Goal: Information Seeking & Learning: Learn about a topic

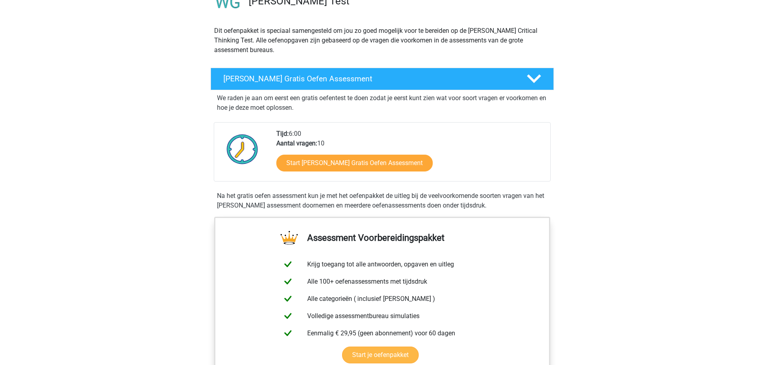
scroll to position [120, 0]
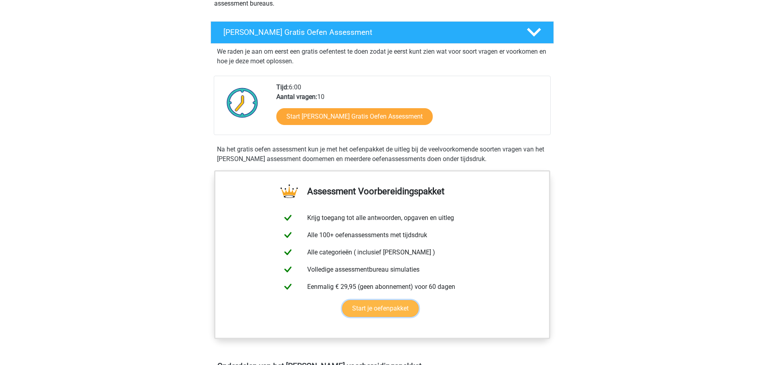
click at [366, 316] on link "Start je oefenpakket" at bounding box center [380, 308] width 77 height 17
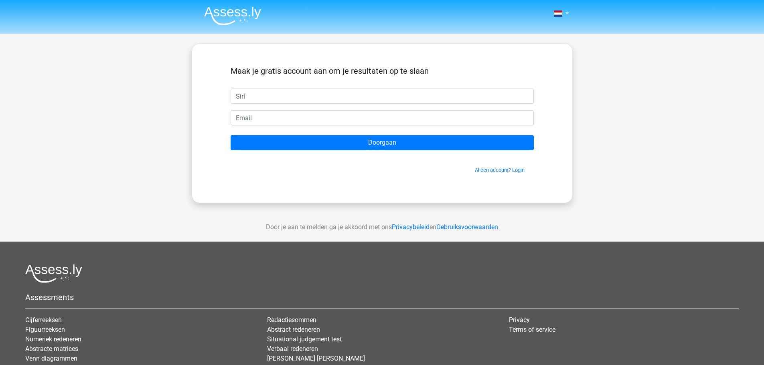
type input "Siri"
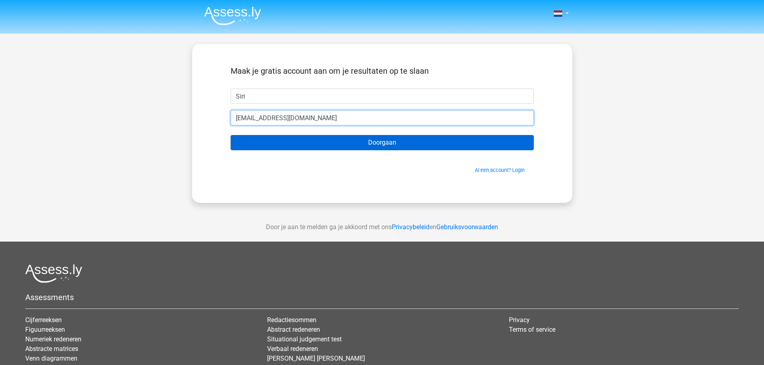
type input "siri.last@outlook.com"
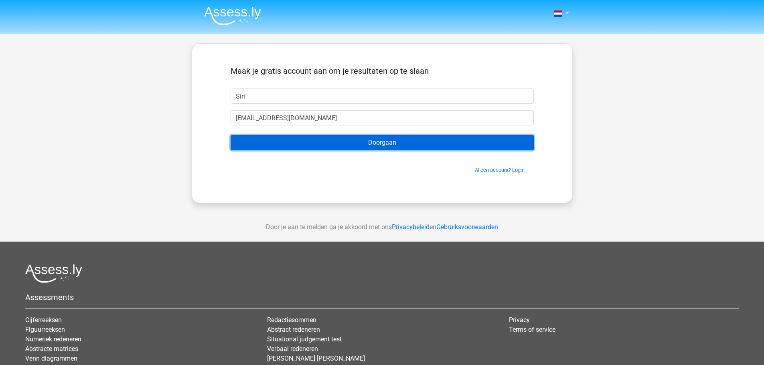
click at [370, 145] on input "Doorgaan" at bounding box center [381, 142] width 303 height 15
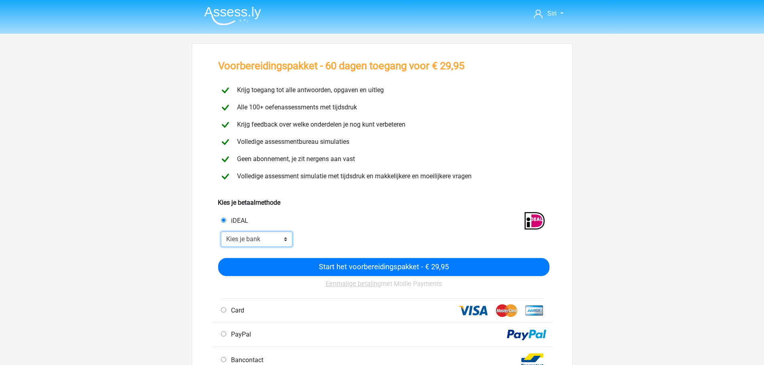
click at [239, 237] on select "Kies je bank ABN AMRO ING Rabobank ASN Bank bunq Knab N26 NN Regiobank Revolut …" at bounding box center [257, 239] width 72 height 15
select select "ideal_KNABNL2H"
click at [221, 232] on select "Kies je bank ABN AMRO ING Rabobank ASN Bank bunq Knab N26 NN Regiobank Revolut …" at bounding box center [257, 239] width 72 height 15
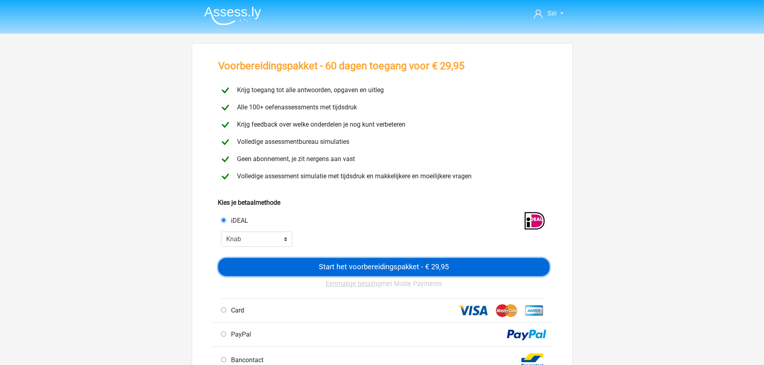
click at [316, 267] on input "Start het voorbereidingspakket - € 29,95" at bounding box center [383, 267] width 331 height 18
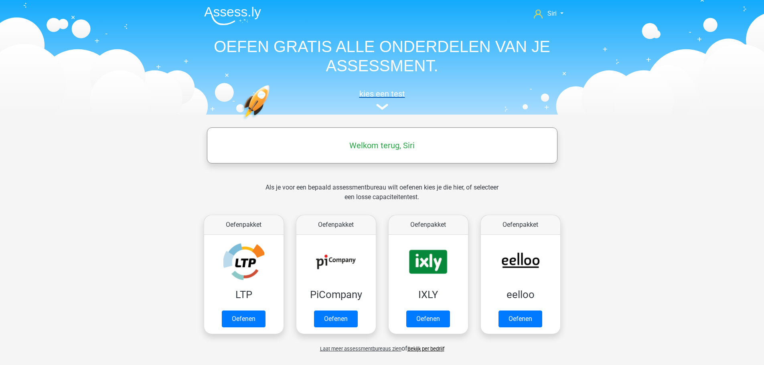
click at [386, 91] on h5 "kies een test" at bounding box center [382, 94] width 369 height 10
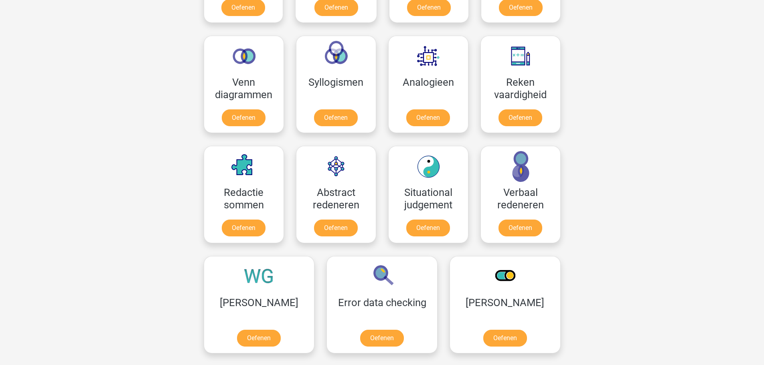
scroll to position [527, 0]
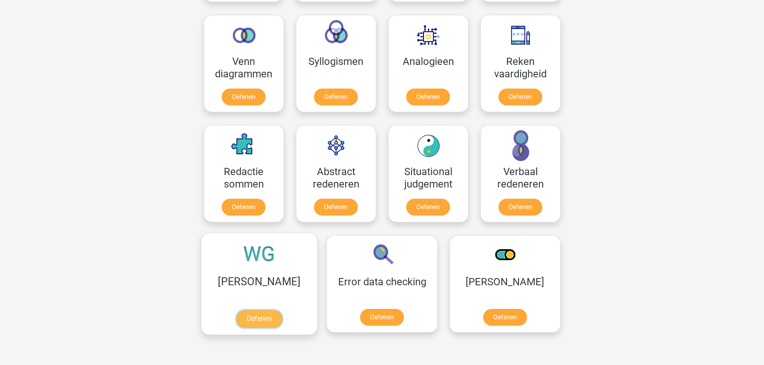
click at [236, 310] on link "Oefenen" at bounding box center [259, 319] width 46 height 18
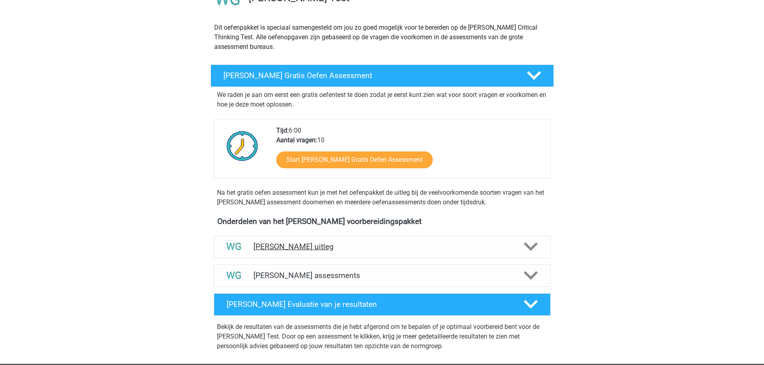
scroll to position [80, 0]
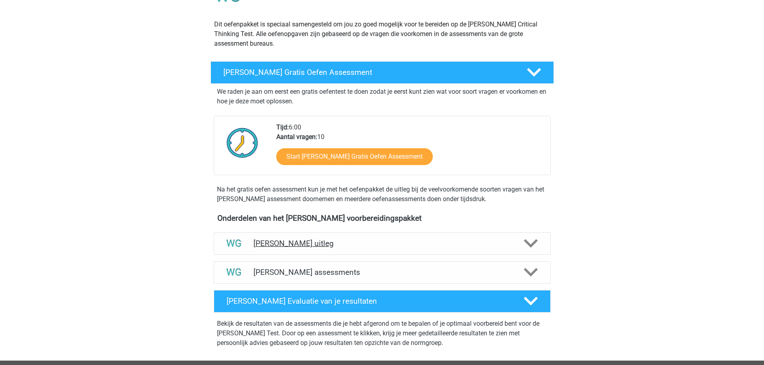
click at [523, 248] on icon at bounding box center [530, 243] width 14 height 14
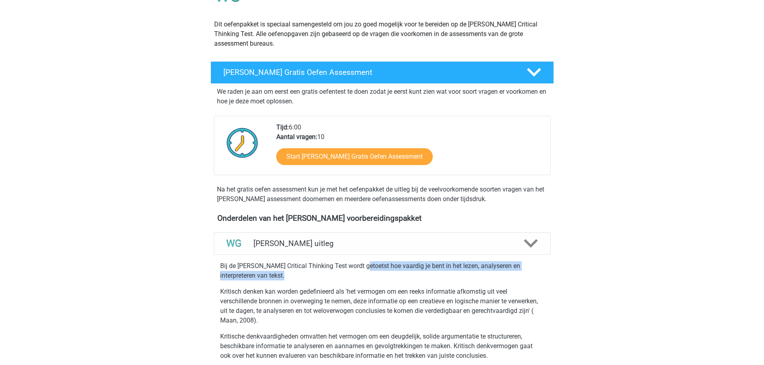
drag, startPoint x: 364, startPoint y: 265, endPoint x: 389, endPoint y: 279, distance: 29.1
click at [389, 279] on p "Bij de Watson Glaser Critical Thinking Test wordt getoetst hoe vaardig je bent …" at bounding box center [382, 270] width 324 height 19
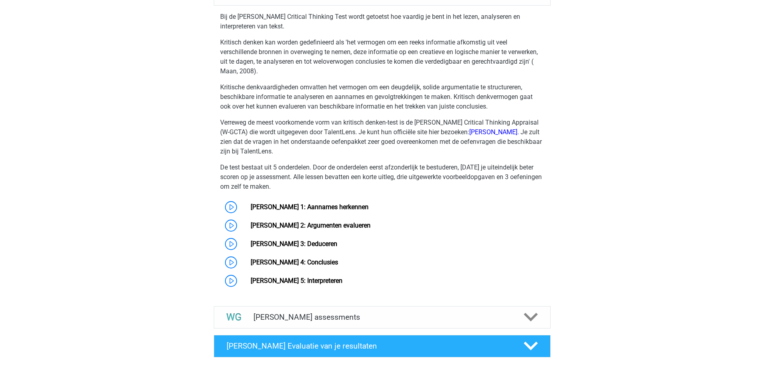
scroll to position [321, 0]
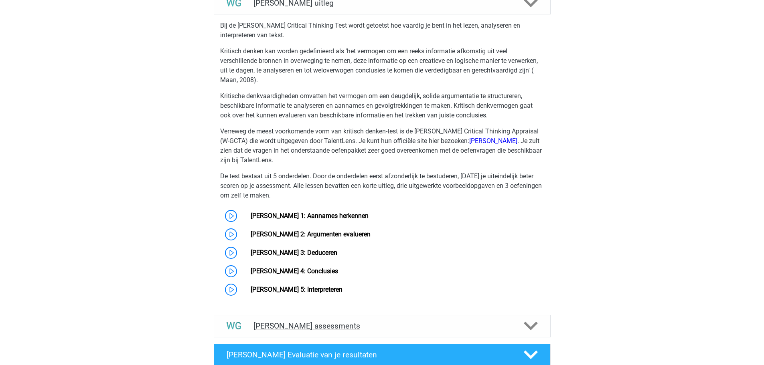
click at [378, 325] on h4 "Watson Glaser assessments" at bounding box center [381, 325] width 257 height 9
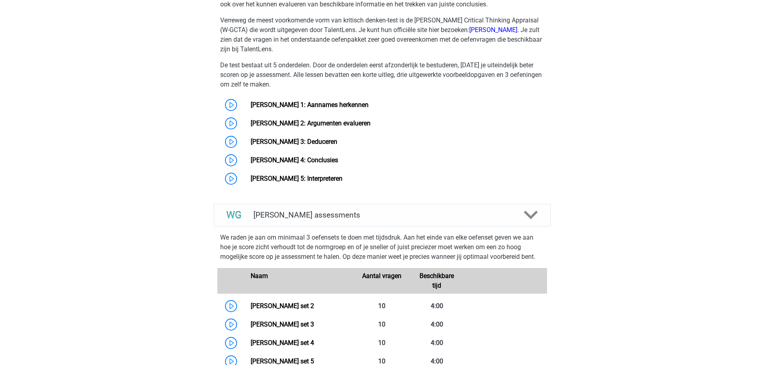
scroll to position [441, 0]
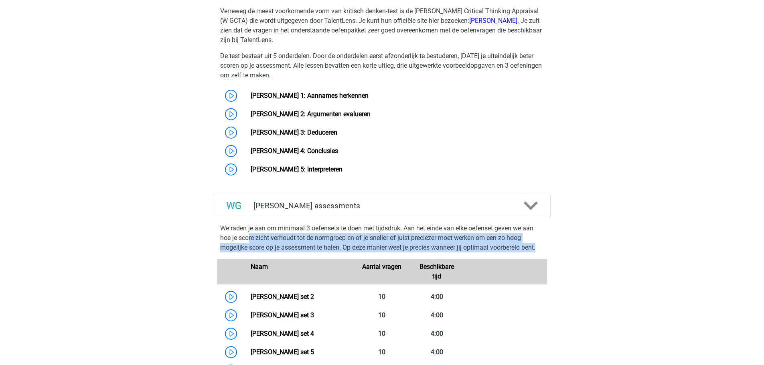
drag, startPoint x: 249, startPoint y: 233, endPoint x: 556, endPoint y: 249, distance: 307.4
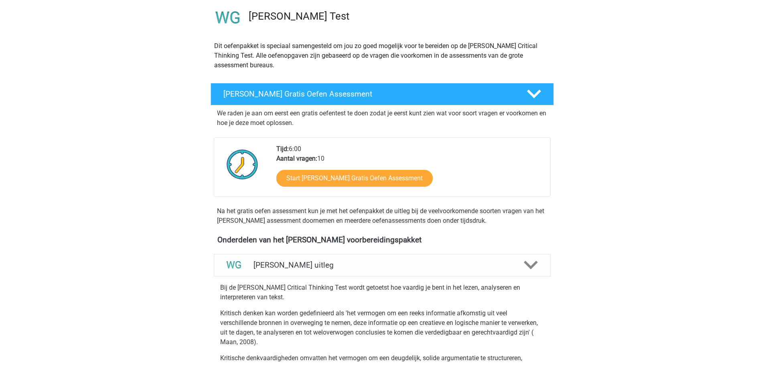
scroll to position [40, 0]
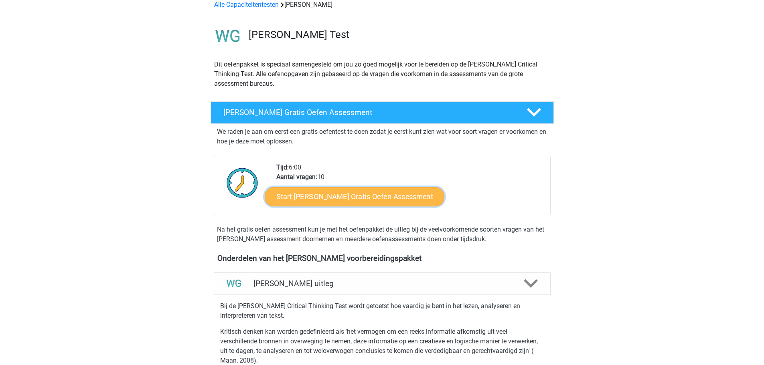
click at [370, 197] on link "Start Watson Glaser Gratis Oefen Assessment" at bounding box center [355, 196] width 180 height 19
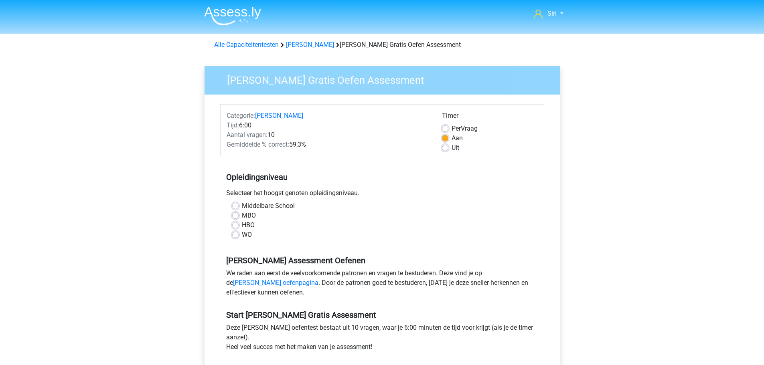
click at [239, 232] on div "WO" at bounding box center [382, 235] width 300 height 10
click at [242, 232] on label "WO" at bounding box center [247, 235] width 10 height 10
click at [237, 232] on input "WO" at bounding box center [235, 234] width 6 height 8
radio input "true"
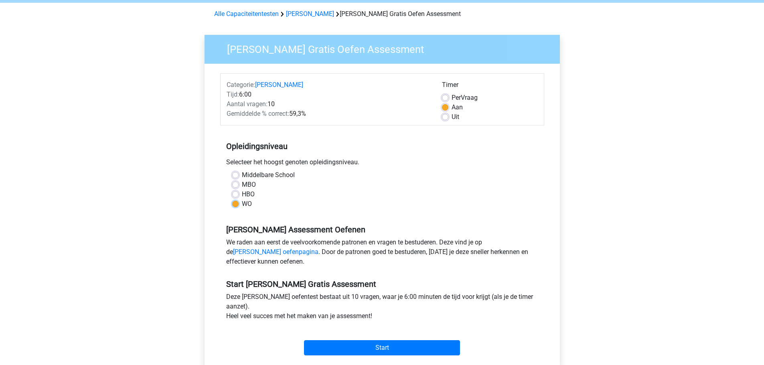
scroll to position [40, 0]
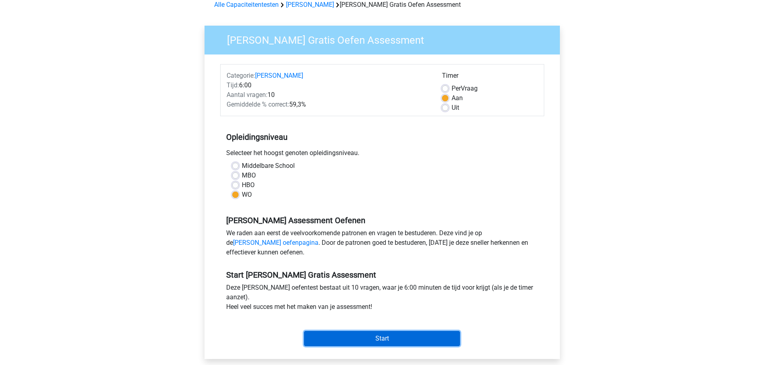
click at [373, 334] on input "Start" at bounding box center [382, 338] width 156 height 15
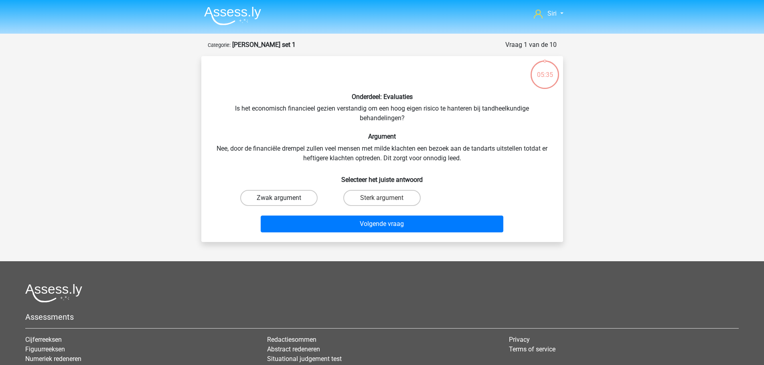
click at [299, 198] on label "Zwak argument" at bounding box center [278, 198] width 77 height 16
click at [284, 198] on input "Zwak argument" at bounding box center [281, 200] width 5 height 5
radio input "true"
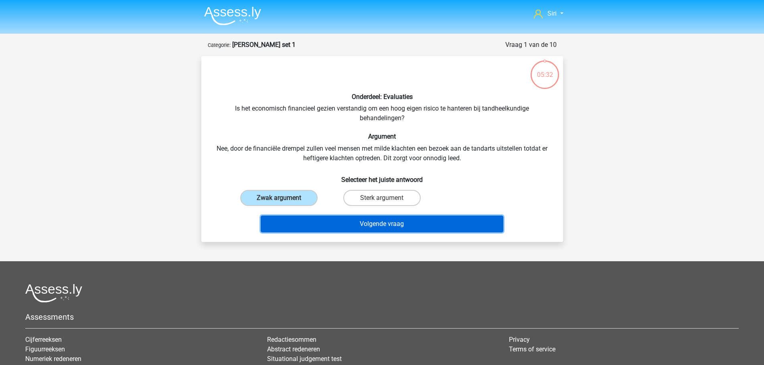
click at [367, 227] on button "Volgende vraag" at bounding box center [382, 224] width 242 height 17
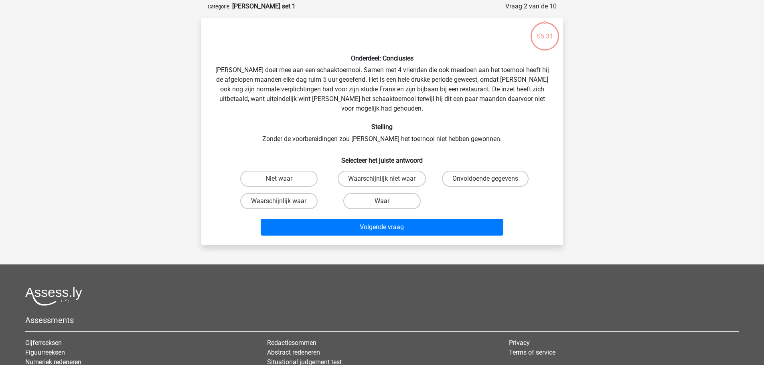
scroll to position [40, 0]
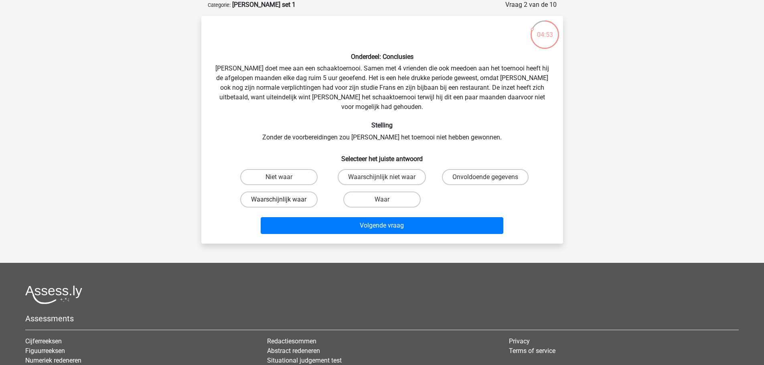
click at [280, 192] on label "Waarschijnlijk waar" at bounding box center [278, 200] width 77 height 16
click at [280, 200] on input "Waarschijnlijk waar" at bounding box center [281, 202] width 5 height 5
radio input "true"
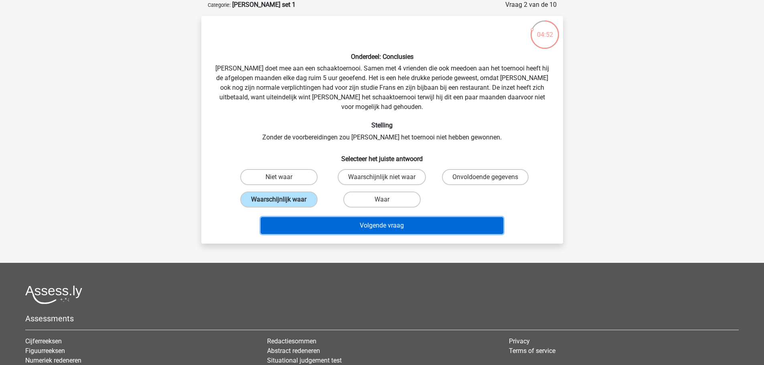
click at [297, 217] on button "Volgende vraag" at bounding box center [382, 225] width 242 height 17
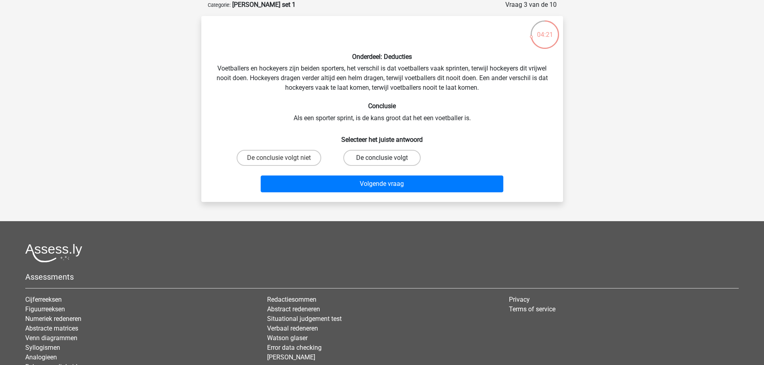
click at [383, 157] on label "De conclusie volgt" at bounding box center [381, 158] width 77 height 16
click at [383, 158] on input "De conclusie volgt" at bounding box center [384, 160] width 5 height 5
radio input "true"
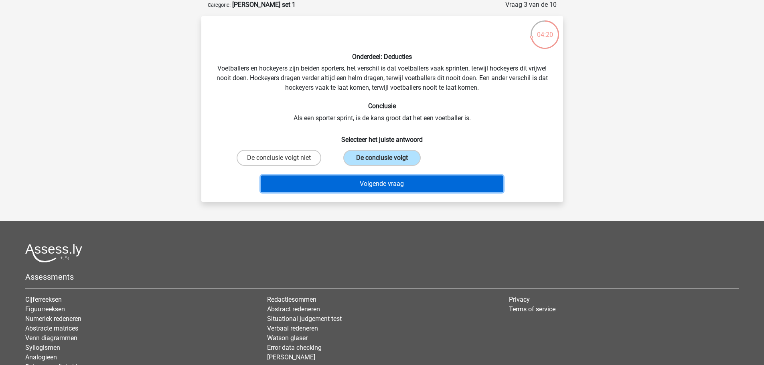
click at [365, 182] on button "Volgende vraag" at bounding box center [382, 184] width 242 height 17
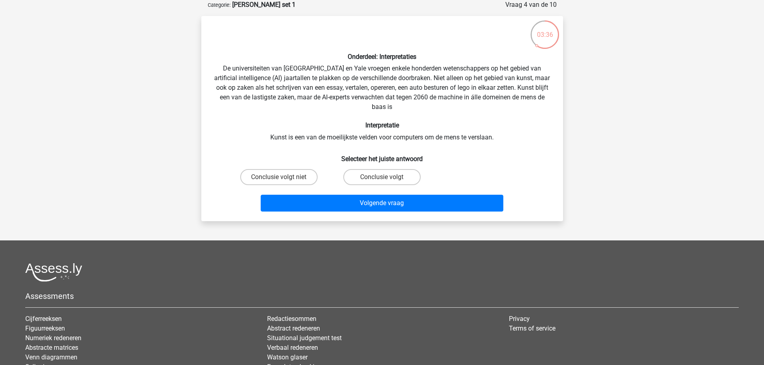
click at [365, 182] on label "Conclusie volgt" at bounding box center [381, 177] width 77 height 16
click at [382, 182] on input "Conclusie volgt" at bounding box center [384, 179] width 5 height 5
radio input "true"
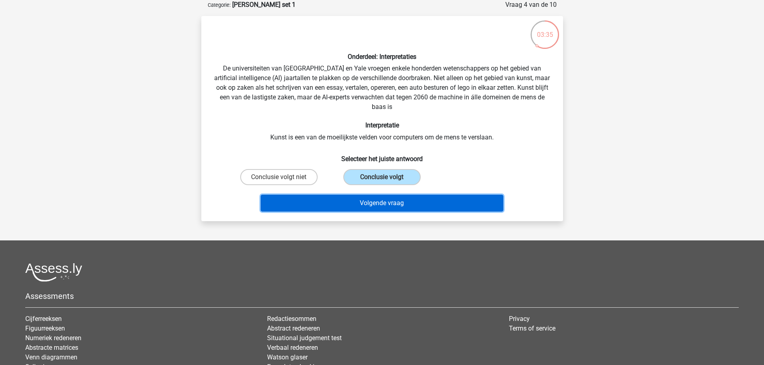
click at [357, 206] on button "Volgende vraag" at bounding box center [382, 203] width 242 height 17
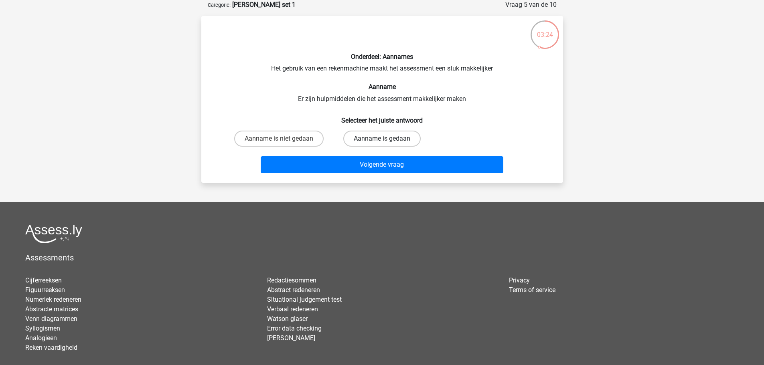
click at [400, 140] on label "Aanname is gedaan" at bounding box center [381, 139] width 77 height 16
click at [387, 140] on input "Aanname is gedaan" at bounding box center [384, 141] width 5 height 5
radio input "true"
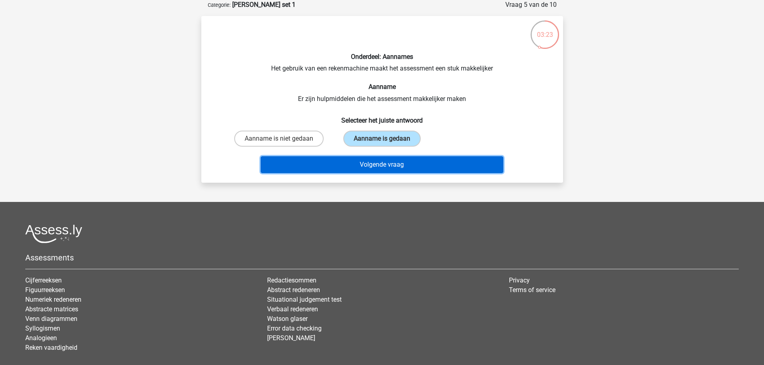
click at [389, 164] on button "Volgende vraag" at bounding box center [382, 164] width 242 height 17
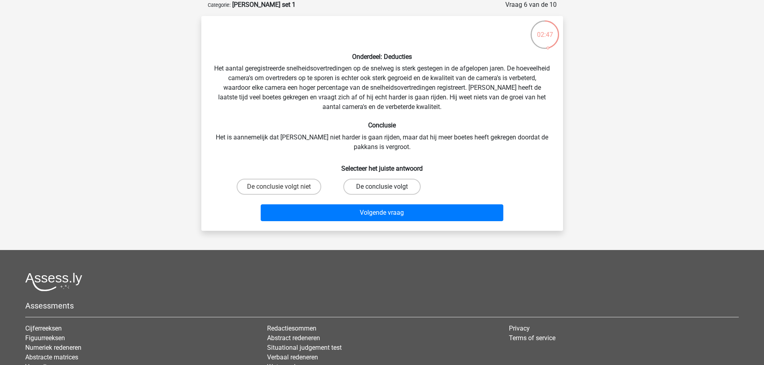
click at [389, 189] on label "De conclusie volgt" at bounding box center [381, 187] width 77 height 16
click at [387, 189] on input "De conclusie volgt" at bounding box center [384, 189] width 5 height 5
radio input "true"
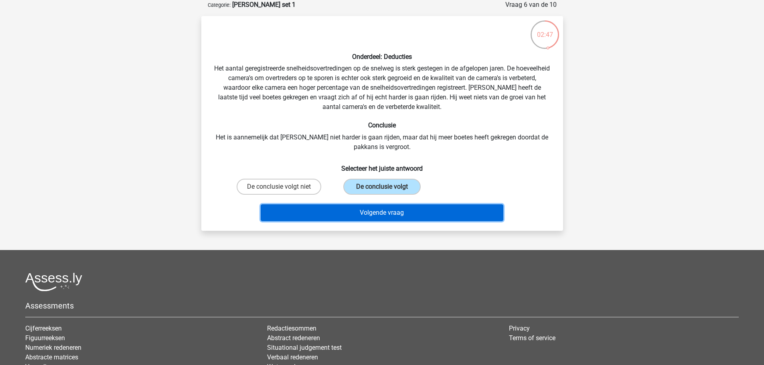
click at [381, 208] on button "Volgende vraag" at bounding box center [382, 212] width 242 height 17
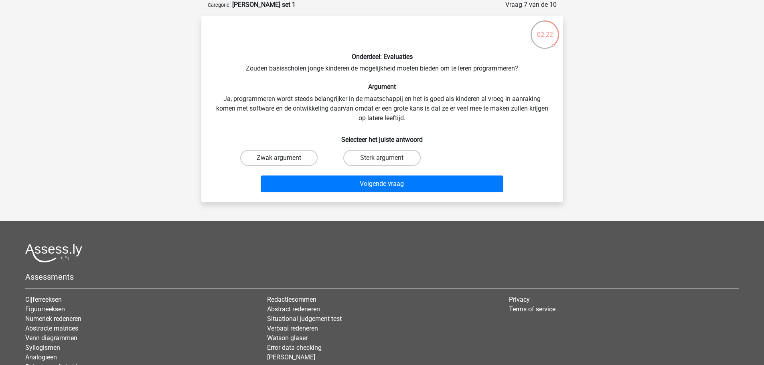
click at [275, 157] on label "Zwak argument" at bounding box center [278, 158] width 77 height 16
click at [279, 158] on input "Zwak argument" at bounding box center [281, 160] width 5 height 5
radio input "true"
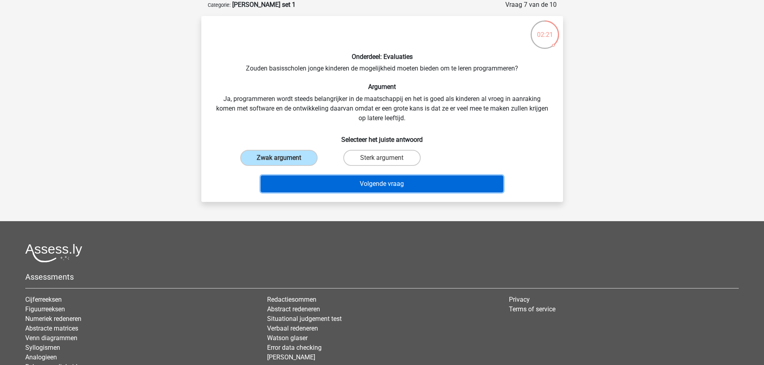
click at [314, 192] on button "Volgende vraag" at bounding box center [382, 184] width 242 height 17
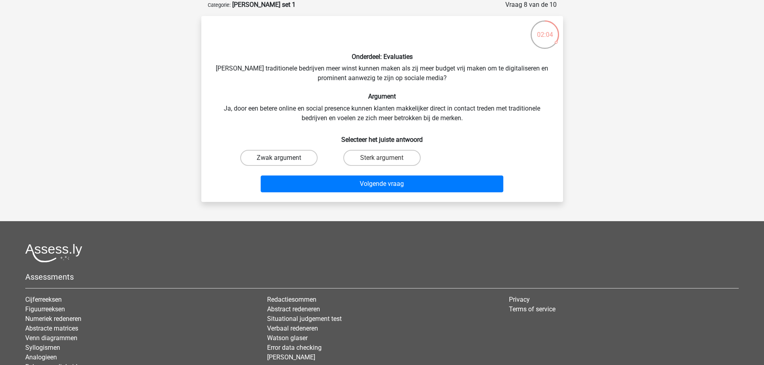
click at [303, 162] on label "Zwak argument" at bounding box center [278, 158] width 77 height 16
click at [284, 162] on input "Zwak argument" at bounding box center [281, 160] width 5 height 5
radio input "true"
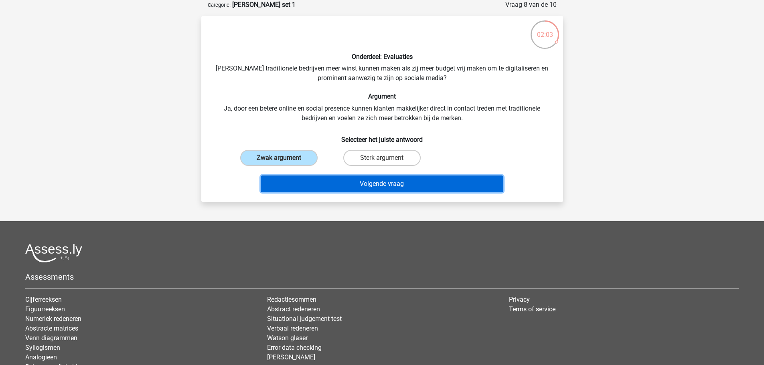
click at [333, 189] on button "Volgende vraag" at bounding box center [382, 184] width 242 height 17
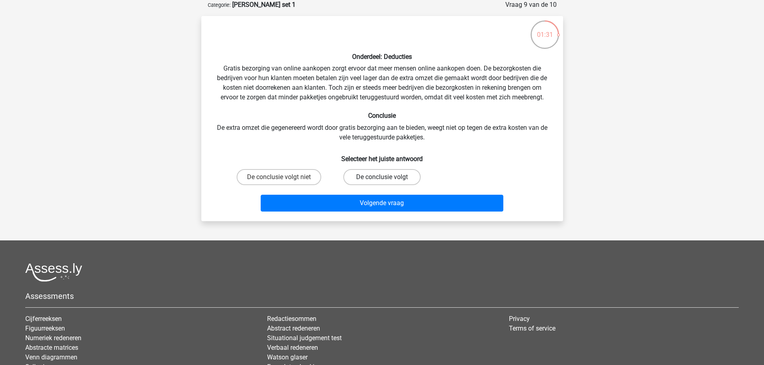
click at [360, 175] on label "De conclusie volgt" at bounding box center [381, 177] width 77 height 16
click at [382, 177] on input "De conclusie volgt" at bounding box center [384, 179] width 5 height 5
radio input "true"
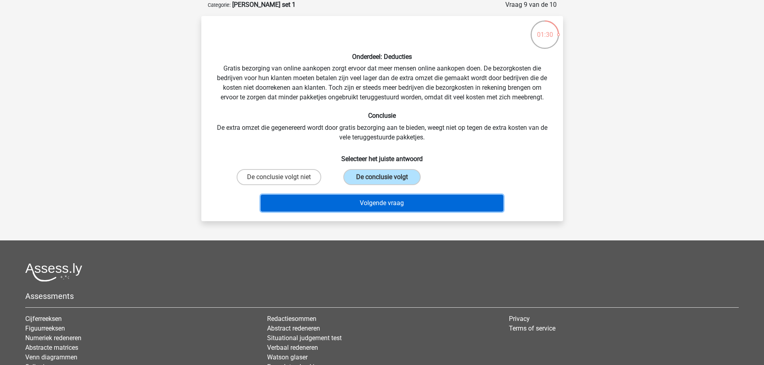
click at [359, 201] on button "Volgende vraag" at bounding box center [382, 203] width 242 height 17
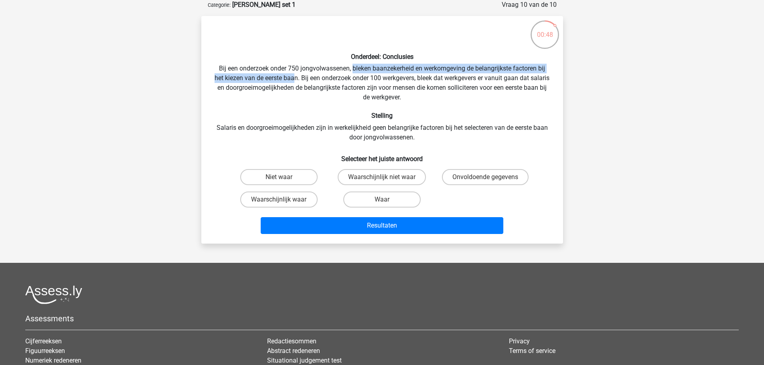
drag, startPoint x: 352, startPoint y: 67, endPoint x: 302, endPoint y: 79, distance: 51.3
click at [302, 79] on div "Onderdeel: Conclusies Bij een onderzoek onder 750 jongvolwassenen, bleken baanz…" at bounding box center [381, 129] width 355 height 215
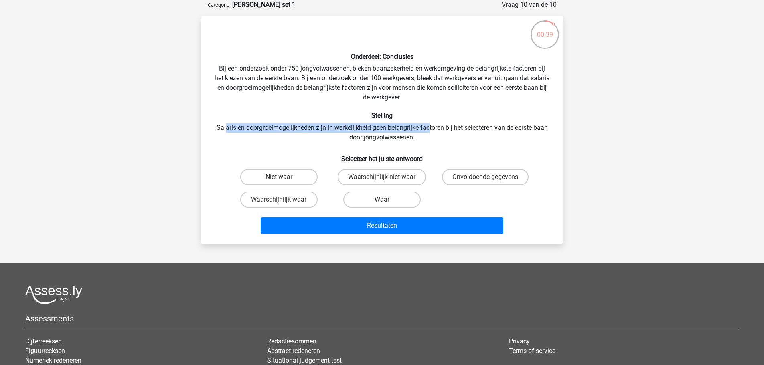
drag, startPoint x: 224, startPoint y: 127, endPoint x: 428, endPoint y: 129, distance: 204.4
click at [428, 129] on div "Onderdeel: Conclusies Bij een onderzoek onder 750 jongvolwassenen, bleken baanz…" at bounding box center [381, 129] width 355 height 215
click at [401, 174] on label "Waarschijnlijk niet waar" at bounding box center [381, 177] width 88 height 16
click at [387, 177] on input "Waarschijnlijk niet waar" at bounding box center [384, 179] width 5 height 5
radio input "true"
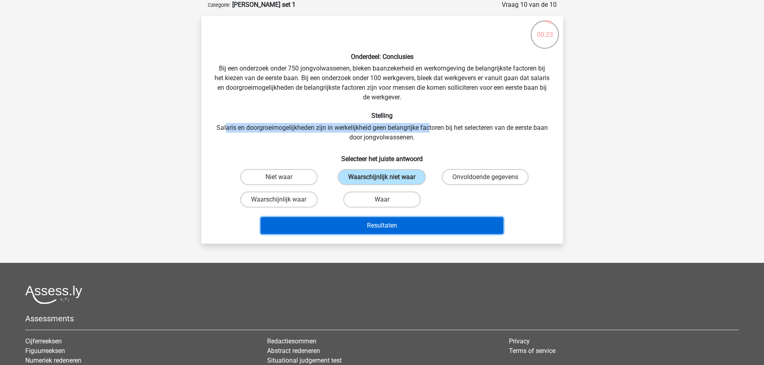
click at [397, 219] on button "Resultaten" at bounding box center [382, 225] width 242 height 17
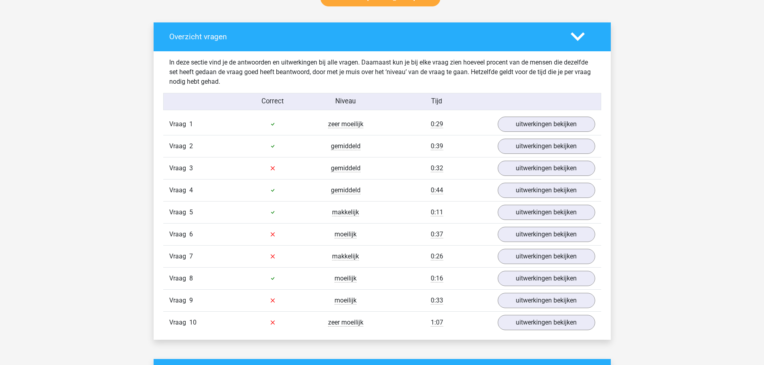
scroll to position [441, 0]
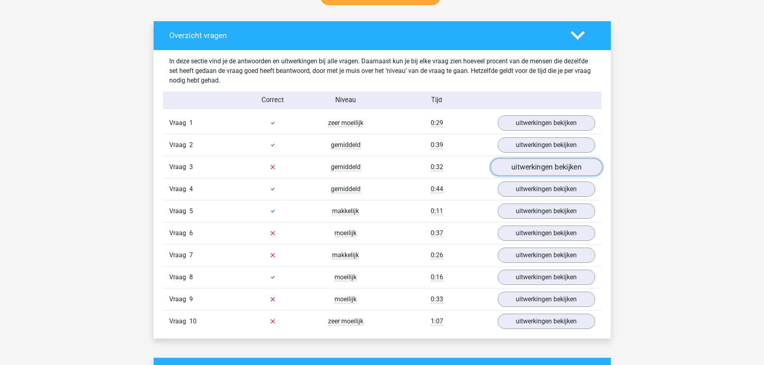
click at [577, 168] on link "uitwerkingen bekijken" at bounding box center [546, 167] width 112 height 18
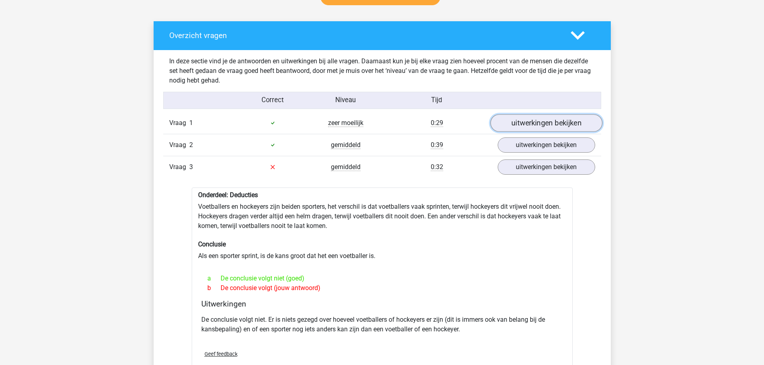
click at [521, 124] on link "uitwerkingen bekijken" at bounding box center [546, 123] width 112 height 18
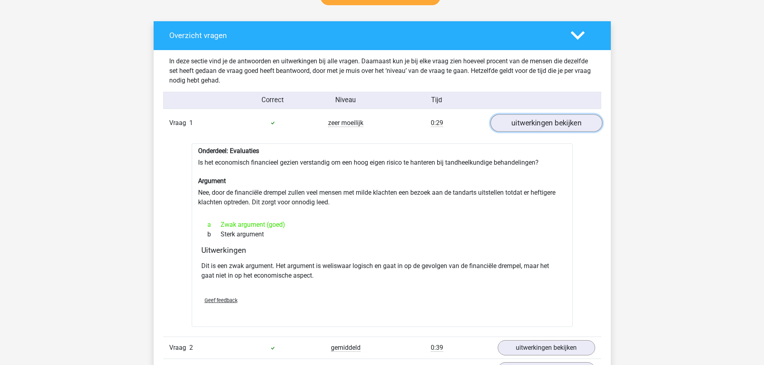
click at [521, 124] on link "uitwerkingen bekijken" at bounding box center [546, 123] width 112 height 18
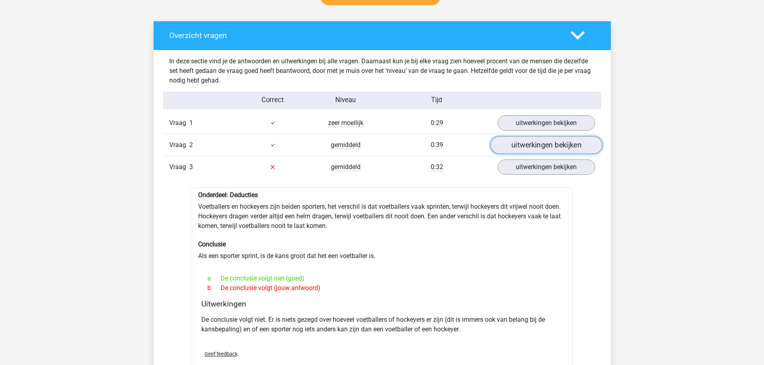
click at [519, 142] on link "uitwerkingen bekijken" at bounding box center [546, 145] width 112 height 18
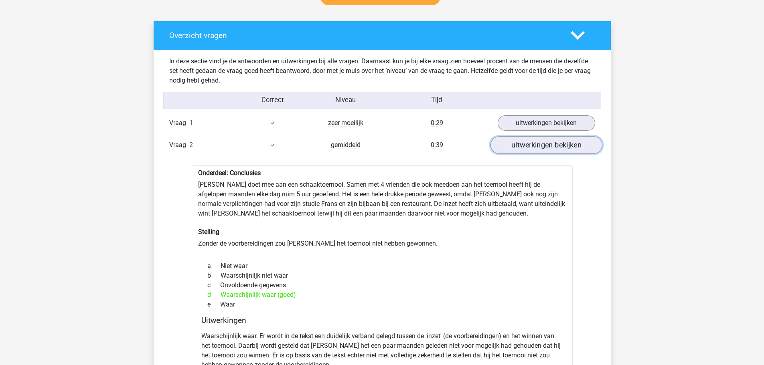
click at [519, 142] on link "uitwerkingen bekijken" at bounding box center [546, 145] width 112 height 18
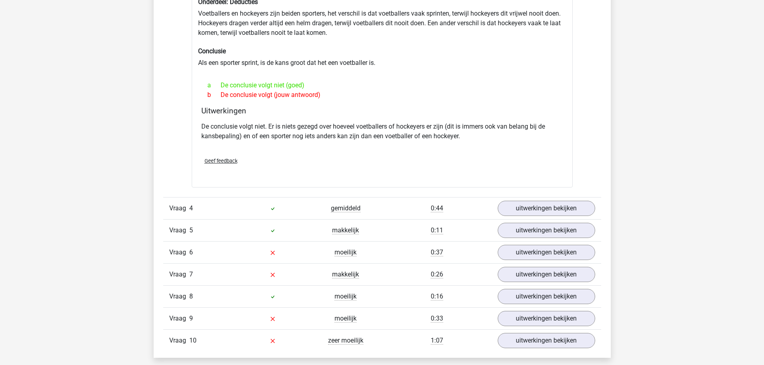
scroll to position [641, 0]
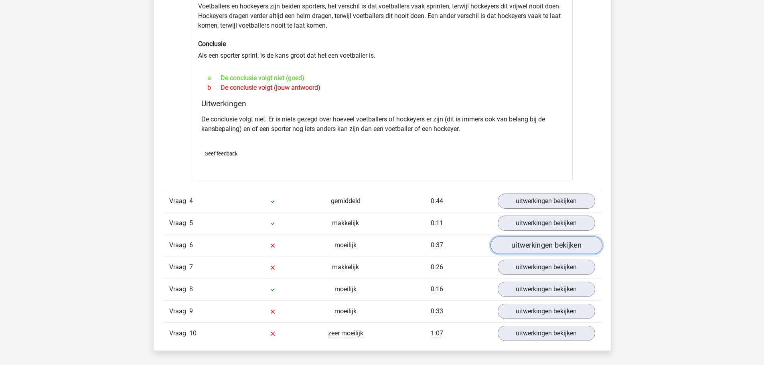
click at [546, 243] on link "uitwerkingen bekijken" at bounding box center [546, 245] width 112 height 18
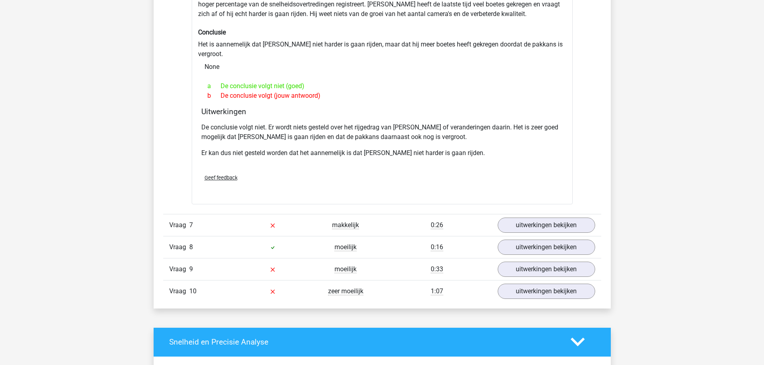
scroll to position [962, 0]
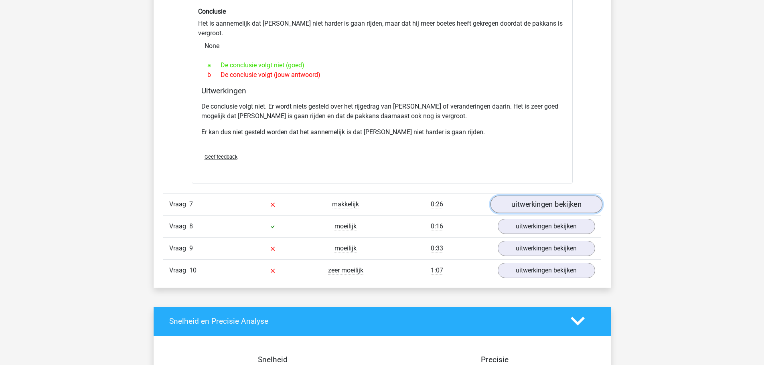
click at [544, 201] on link "uitwerkingen bekijken" at bounding box center [546, 205] width 112 height 18
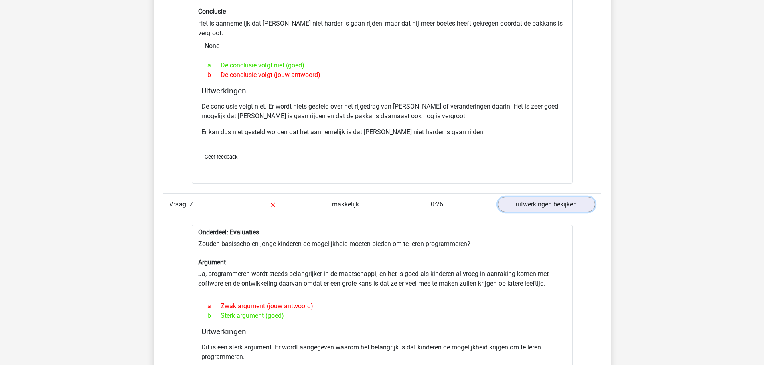
drag, startPoint x: 217, startPoint y: 280, endPoint x: 323, endPoint y: 284, distance: 106.3
click at [0, 0] on div "Onderdeel: Deducties Gratis bezorging van online aankopen zorgt ervoor dat meer…" at bounding box center [0, 0] width 0 height 0
drag, startPoint x: 272, startPoint y: 330, endPoint x: 514, endPoint y: 351, distance: 243.0
click at [0, 0] on div "De conclusie volgt niet. Er wordt slechts gesteld dat veel bedrijven er voor ki…" at bounding box center [0, 0] width 0 height 0
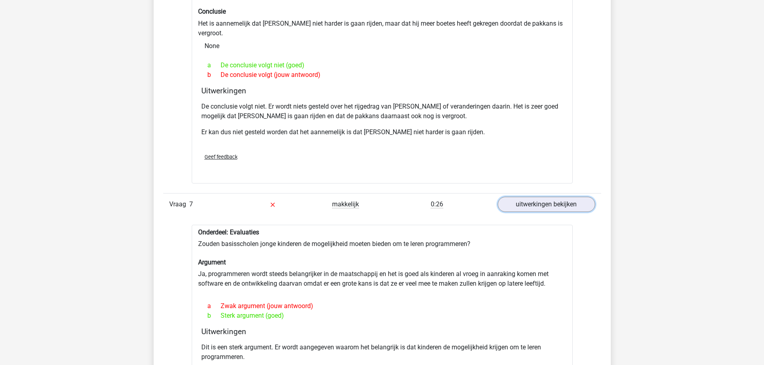
click at [0, 0] on p "De conclusie volgt niet. Er wordt slechts gesteld dat veel bedrijven er voor ki…" at bounding box center [0, 0] width 0 height 0
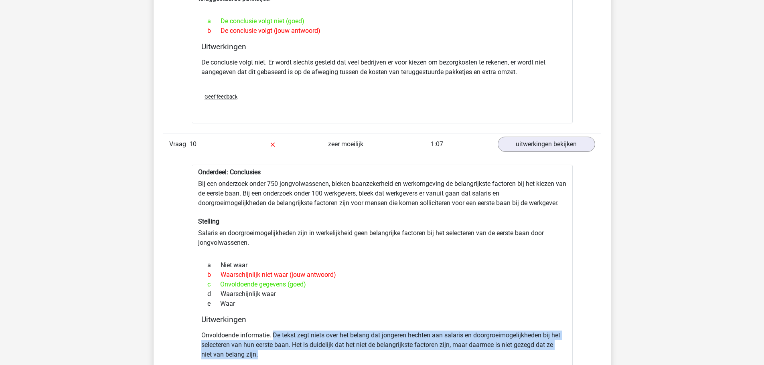
drag, startPoint x: 274, startPoint y: 325, endPoint x: 320, endPoint y: 343, distance: 49.5
click at [320, 343] on p "Onvoldoende informatie. De tekst zegt niets over het belang dat jongeren hechte…" at bounding box center [382, 345] width 362 height 29
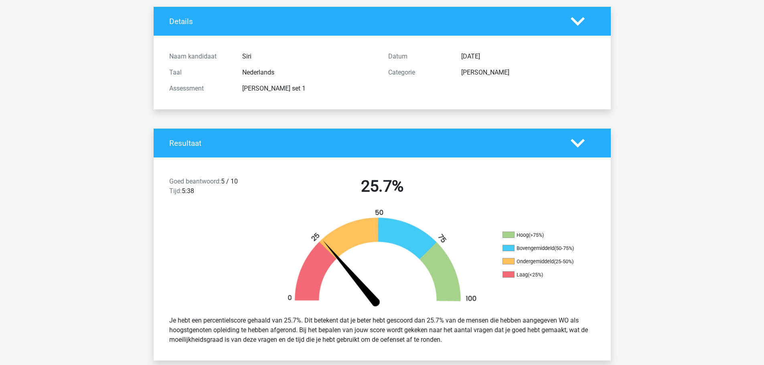
scroll to position [0, 0]
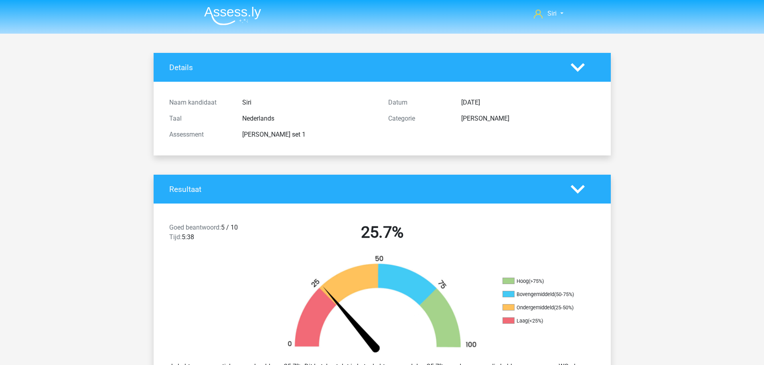
click at [234, 12] on img at bounding box center [232, 15] width 57 height 19
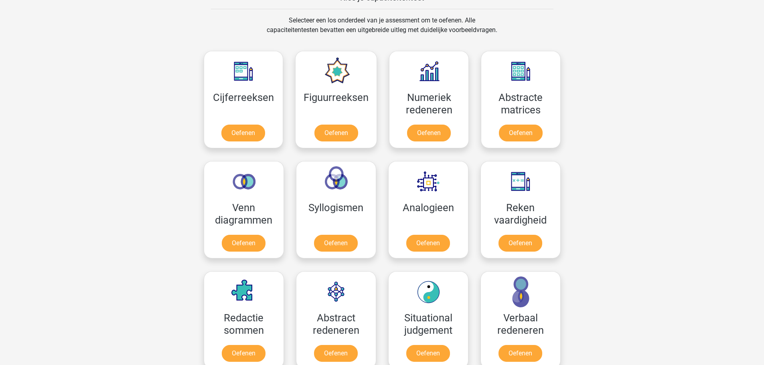
scroll to position [321, 0]
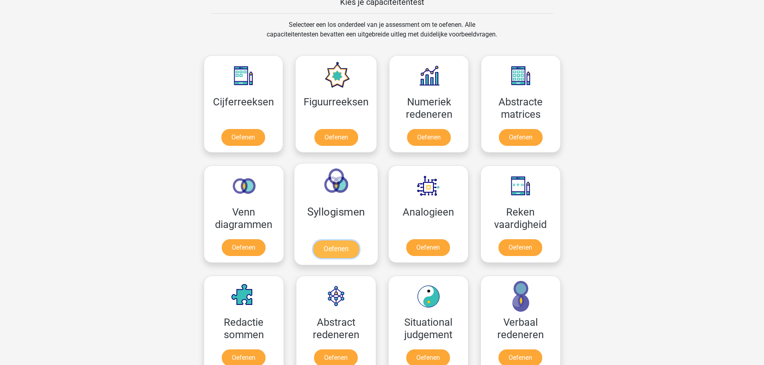
click at [318, 240] on link "Oefenen" at bounding box center [336, 249] width 46 height 18
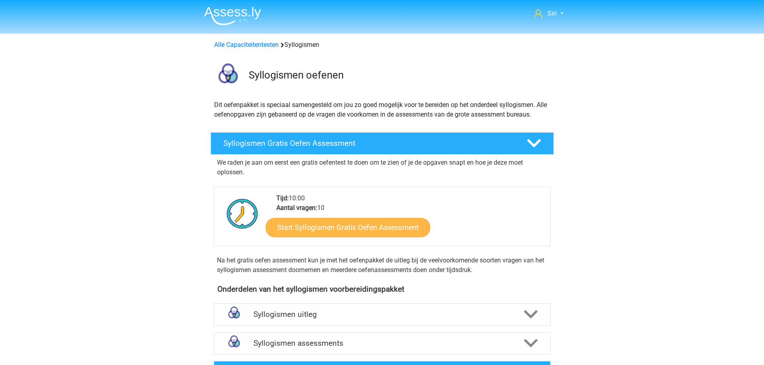
scroll to position [40, 0]
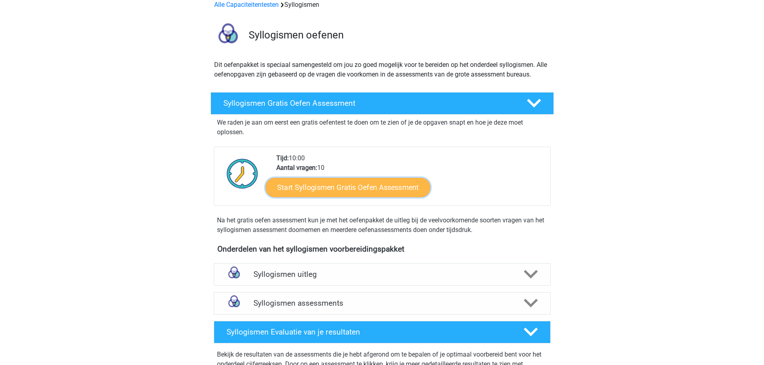
click at [339, 188] on link "Start Syllogismen Gratis Oefen Assessment" at bounding box center [347, 187] width 165 height 19
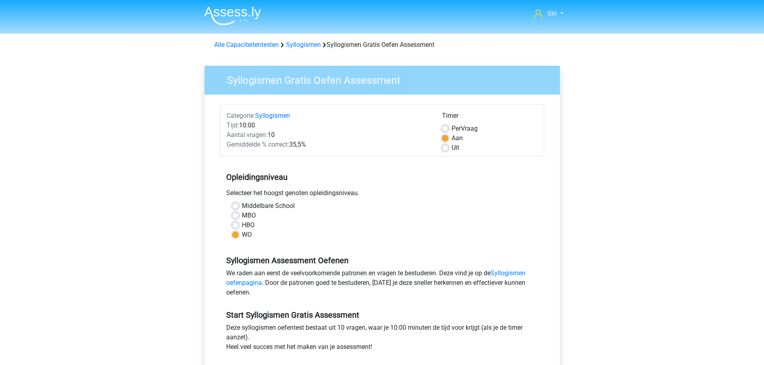
click at [248, 227] on label "HBO" at bounding box center [248, 225] width 13 height 10
click at [238, 227] on input "HBO" at bounding box center [235, 224] width 6 height 8
radio input "true"
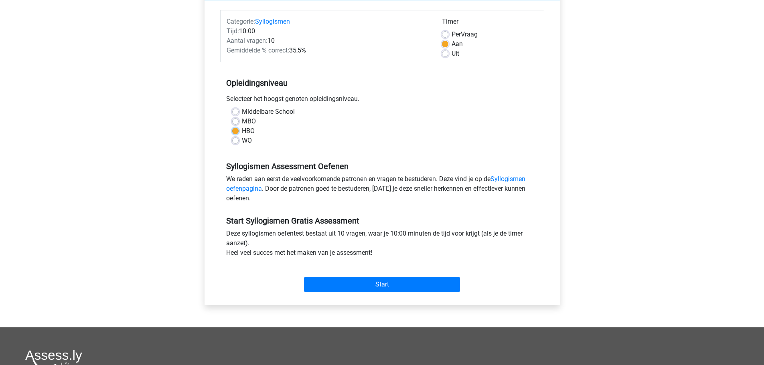
scroll to position [80, 0]
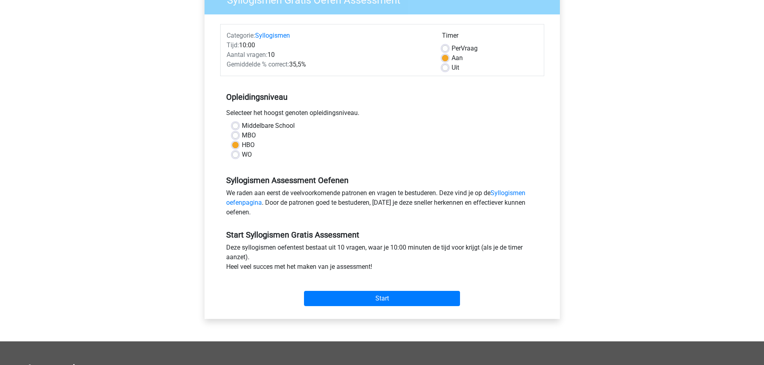
click at [449, 69] on div "Uit" at bounding box center [490, 68] width 96 height 10
click at [451, 69] on label "Uit" at bounding box center [455, 68] width 8 height 10
click at [445, 69] on input "Uit" at bounding box center [445, 67] width 6 height 8
radio input "true"
click at [406, 301] on input "Start" at bounding box center [382, 298] width 156 height 15
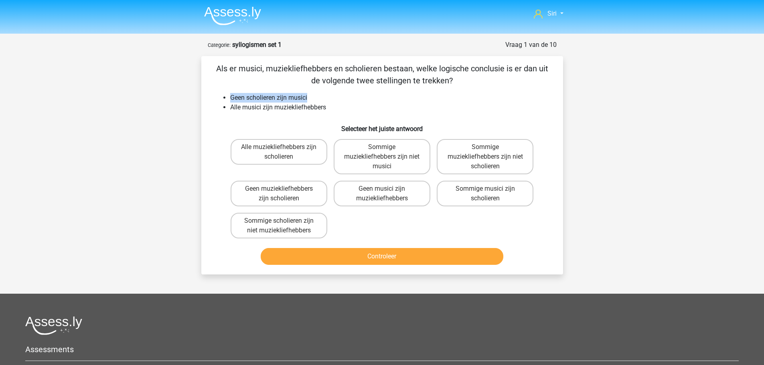
drag, startPoint x: 231, startPoint y: 97, endPoint x: 307, endPoint y: 98, distance: 76.6
click at [307, 98] on li "Geen scholieren zijn musici" at bounding box center [390, 98] width 320 height 10
click at [346, 106] on li "Alle musici zijn muziekliefhebbers" at bounding box center [390, 108] width 320 height 10
drag, startPoint x: 251, startPoint y: 99, endPoint x: 307, endPoint y: 102, distance: 55.4
click at [307, 102] on li "Geen scholieren zijn musici" at bounding box center [390, 98] width 320 height 10
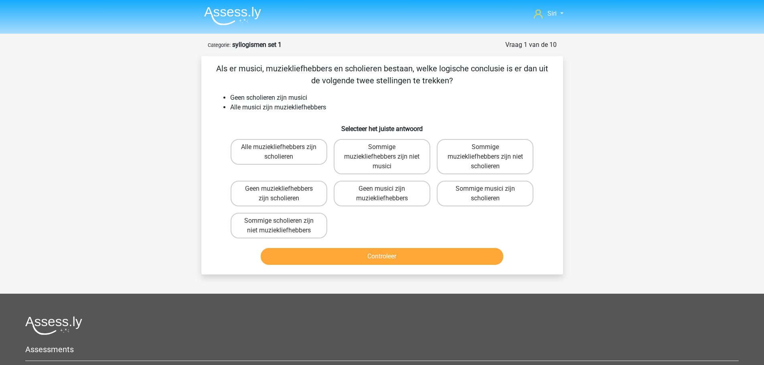
click at [328, 93] on li "Geen scholieren zijn musici" at bounding box center [390, 98] width 320 height 10
click at [311, 155] on label "Alle muziekliefhebbers zijn scholieren" at bounding box center [278, 152] width 97 height 26
click at [284, 152] on input "Alle muziekliefhebbers zijn scholieren" at bounding box center [281, 149] width 5 height 5
radio input "true"
click at [272, 190] on label "Geen muziekliefhebbers zijn scholieren" at bounding box center [278, 194] width 97 height 26
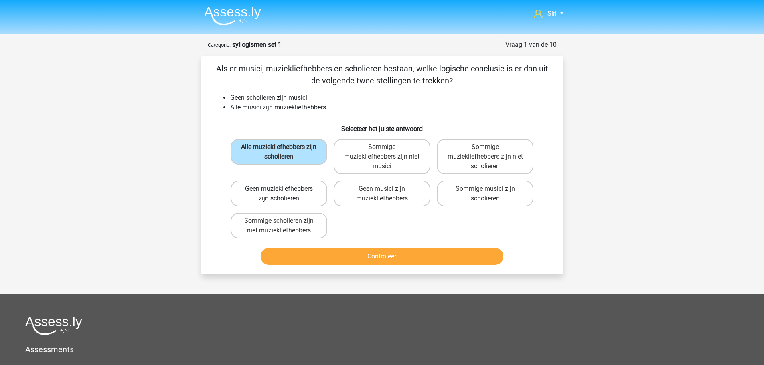
click at [279, 190] on input "Geen muziekliefhebbers zijn scholieren" at bounding box center [281, 191] width 5 height 5
radio input "true"
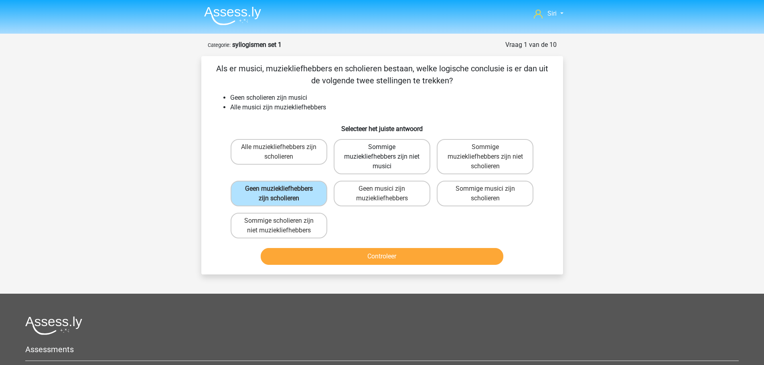
click at [409, 160] on label "Sommige muziekliefhebbers zijn niet musici" at bounding box center [381, 156] width 97 height 35
click at [387, 152] on input "Sommige muziekliefhebbers zijn niet musici" at bounding box center [384, 149] width 5 height 5
radio input "true"
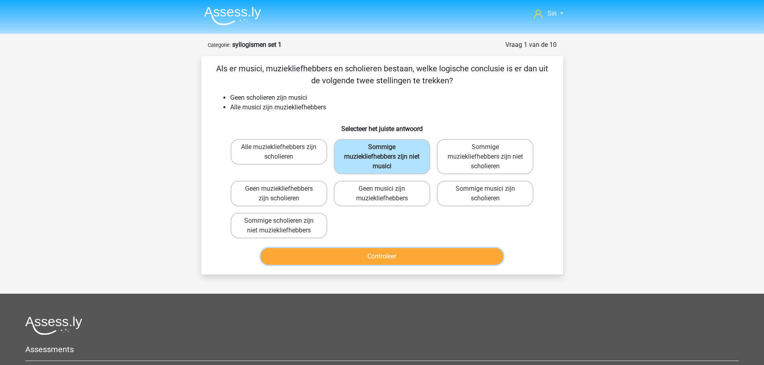
click at [379, 261] on button "Controleer" at bounding box center [382, 256] width 242 height 17
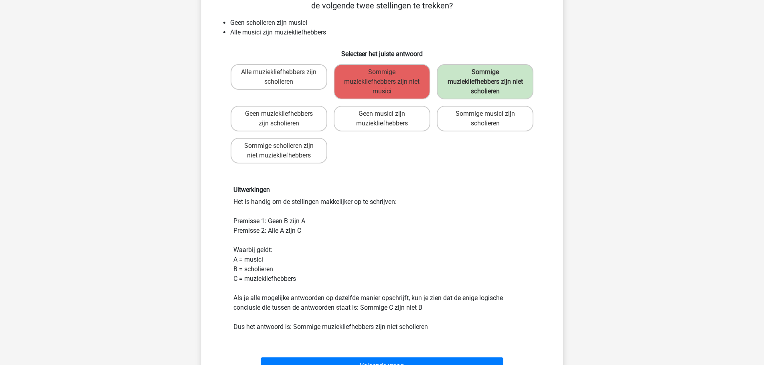
scroll to position [80, 0]
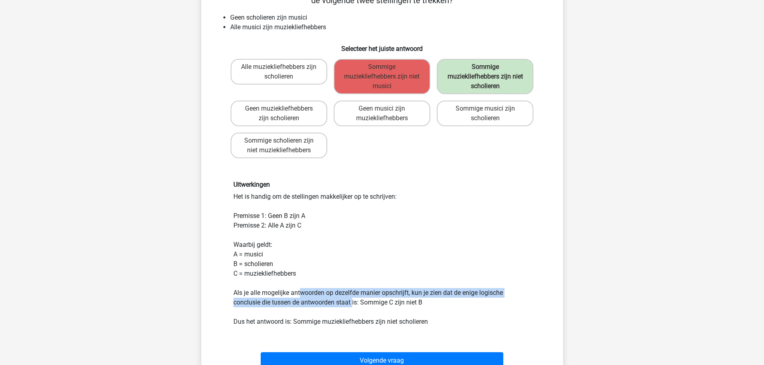
drag, startPoint x: 302, startPoint y: 289, endPoint x: 352, endPoint y: 299, distance: 51.4
click at [352, 299] on div "Uitwerkingen Het is handig om de stellingen makkelijker op te schrijven: Premis…" at bounding box center [381, 253] width 309 height 145
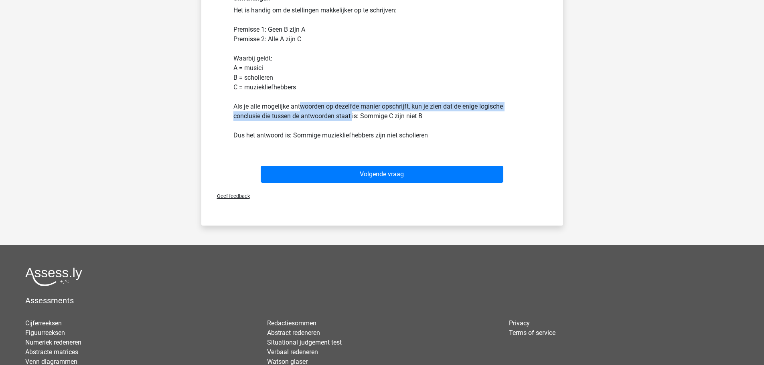
scroll to position [240, 0]
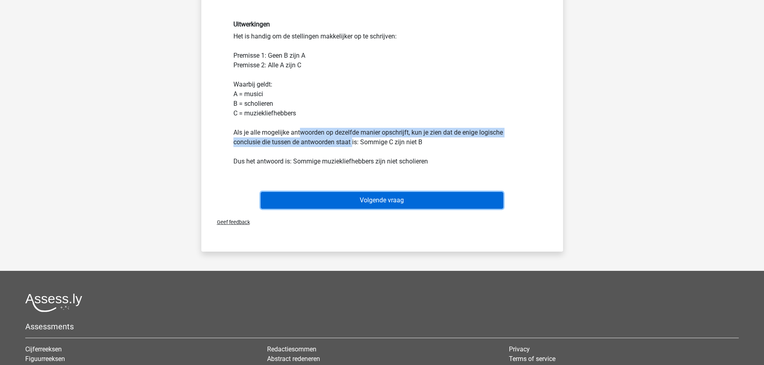
click at [370, 204] on button "Volgende vraag" at bounding box center [382, 200] width 242 height 17
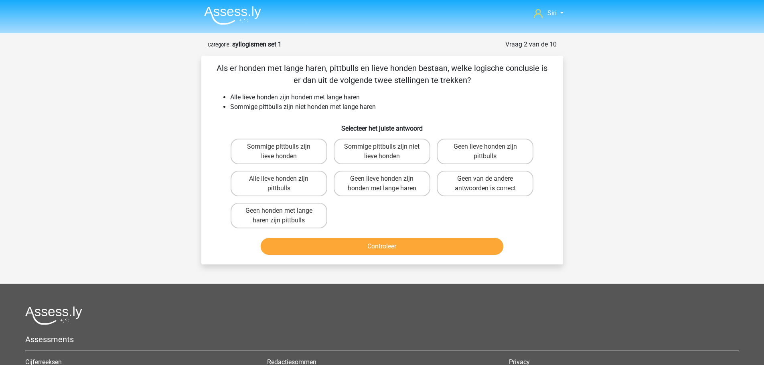
scroll to position [0, 0]
click at [510, 183] on label "Geen van de andere antwoorden is correct" at bounding box center [484, 184] width 97 height 26
click at [490, 183] on input "Geen van de andere antwoorden is correct" at bounding box center [487, 181] width 5 height 5
radio input "true"
click at [377, 250] on button "Controleer" at bounding box center [382, 246] width 242 height 17
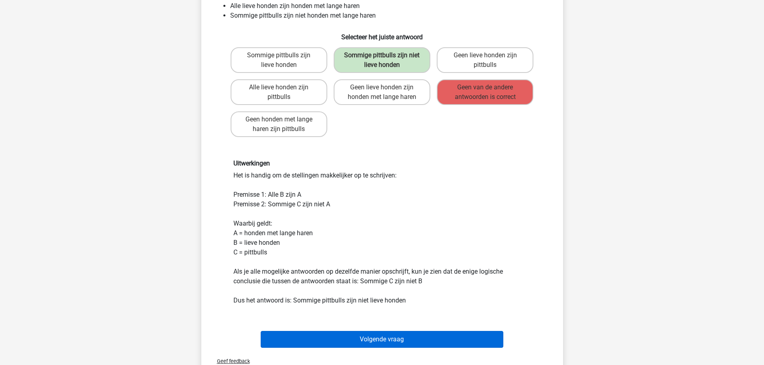
scroll to position [80, 0]
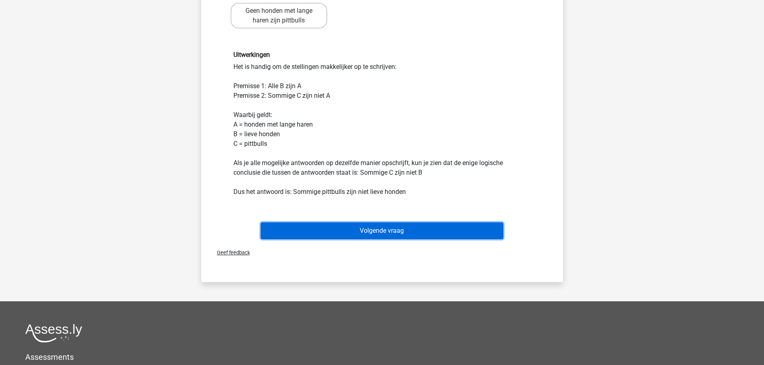
click at [429, 231] on button "Volgende vraag" at bounding box center [382, 230] width 242 height 17
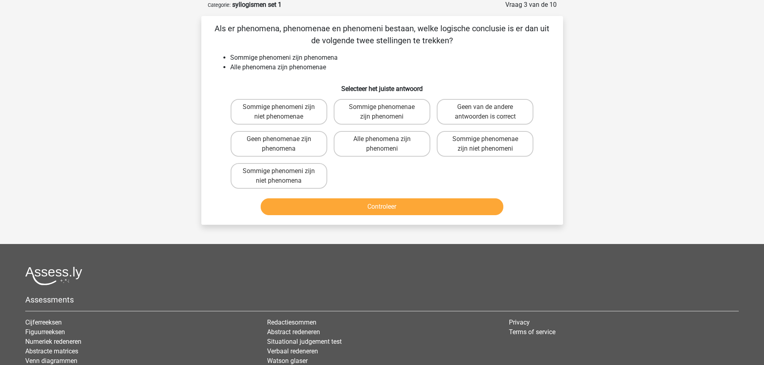
scroll to position [0, 0]
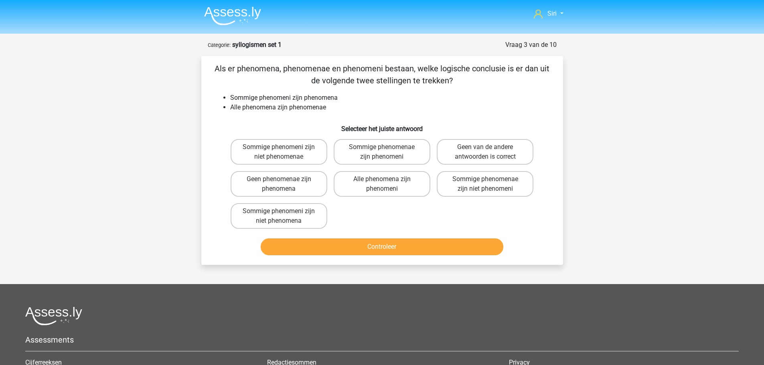
click at [245, 19] on img at bounding box center [232, 15] width 57 height 19
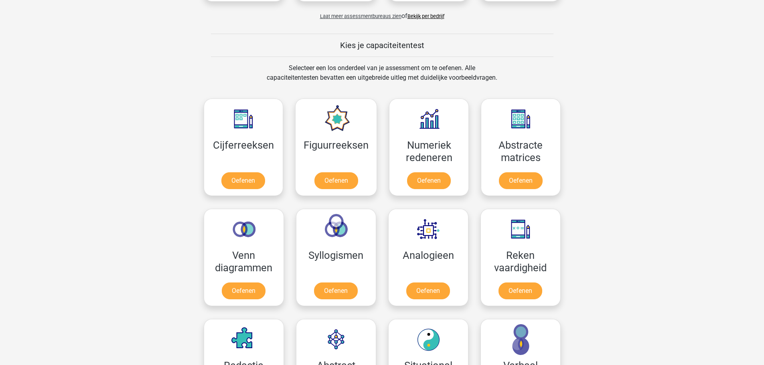
scroll to position [240, 0]
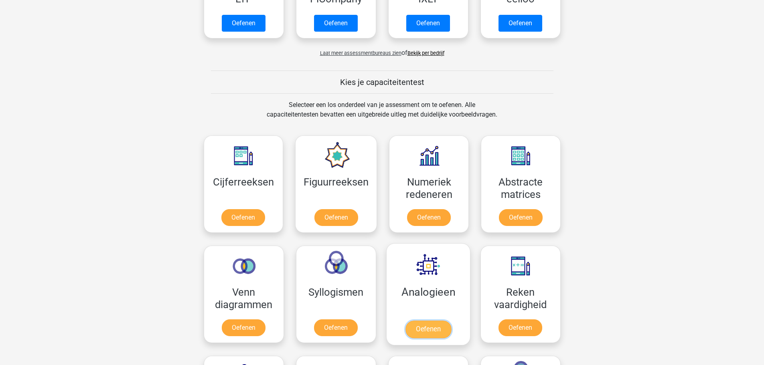
click at [426, 321] on link "Oefenen" at bounding box center [428, 330] width 46 height 18
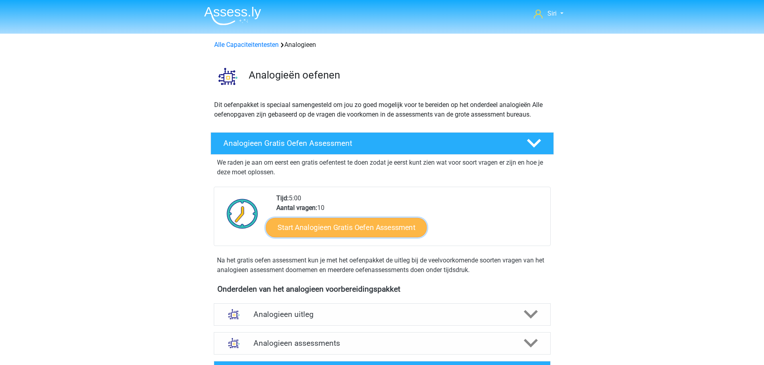
click at [325, 228] on link "Start Analogieen Gratis Oefen Assessment" at bounding box center [346, 227] width 161 height 19
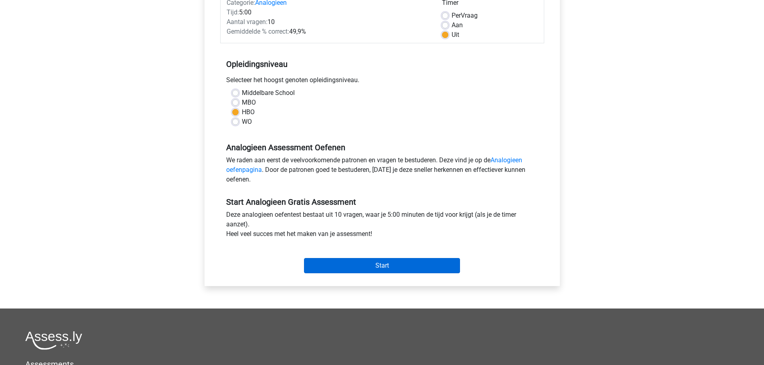
scroll to position [120, 0]
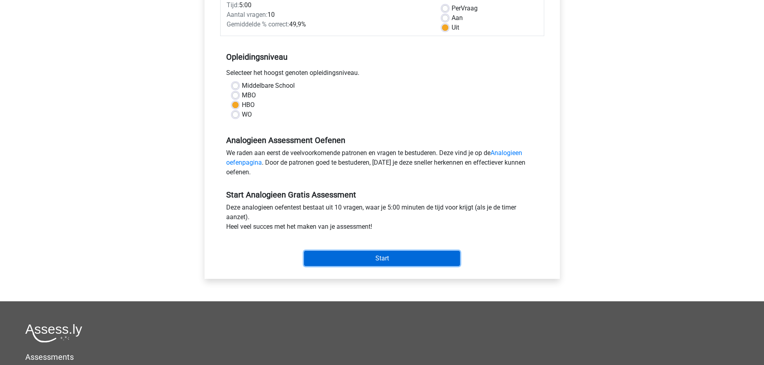
click at [373, 258] on input "Start" at bounding box center [382, 258] width 156 height 15
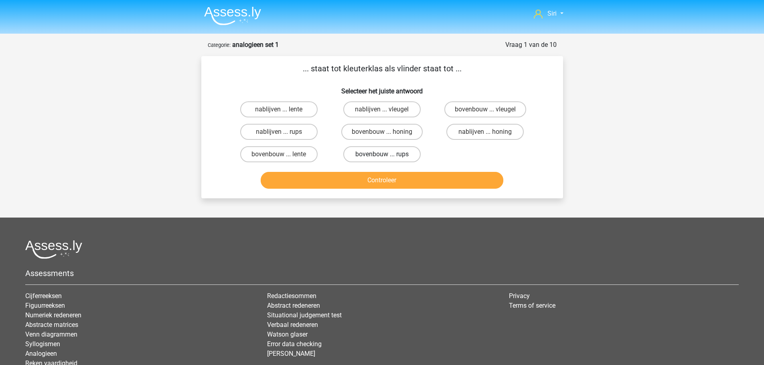
click at [402, 150] on label "bovenbouw ... rups" at bounding box center [381, 154] width 77 height 16
click at [387, 154] on input "bovenbouw ... rups" at bounding box center [384, 156] width 5 height 5
radio input "true"
click at [387, 180] on button "Controleer" at bounding box center [382, 180] width 242 height 17
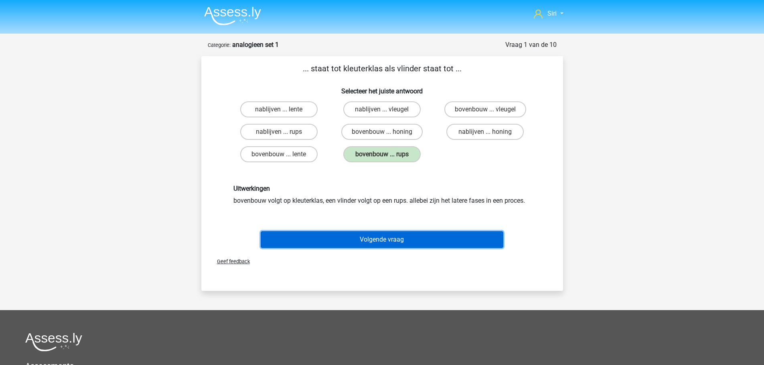
click at [366, 235] on button "Volgende vraag" at bounding box center [382, 239] width 242 height 17
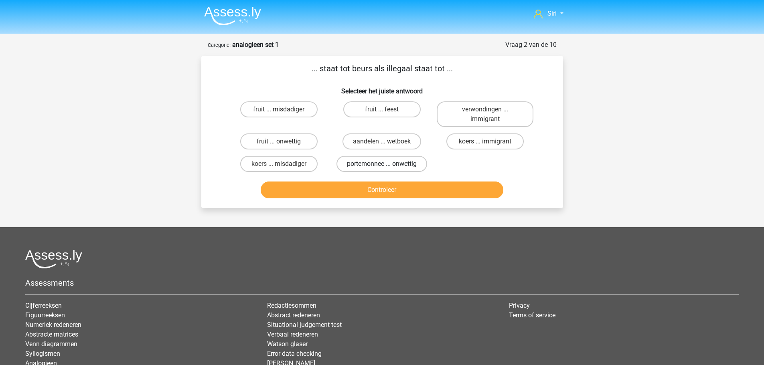
click at [413, 166] on label "portemonnee ... onwettig" at bounding box center [381, 164] width 91 height 16
click at [387, 166] on input "portemonnee ... onwettig" at bounding box center [384, 166] width 5 height 5
radio input "true"
click at [399, 196] on button "Controleer" at bounding box center [382, 190] width 242 height 17
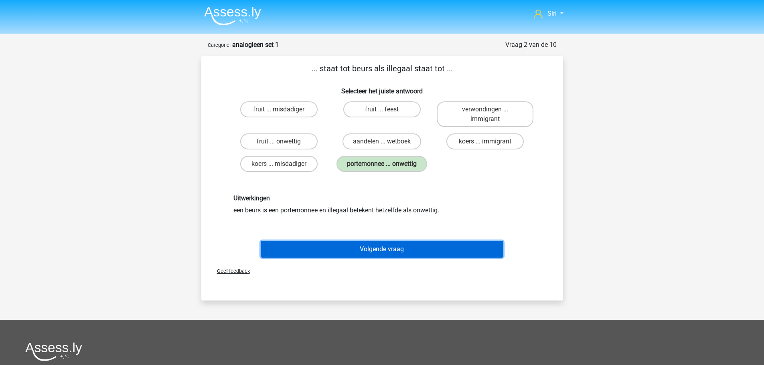
click at [397, 252] on button "Volgende vraag" at bounding box center [382, 249] width 242 height 17
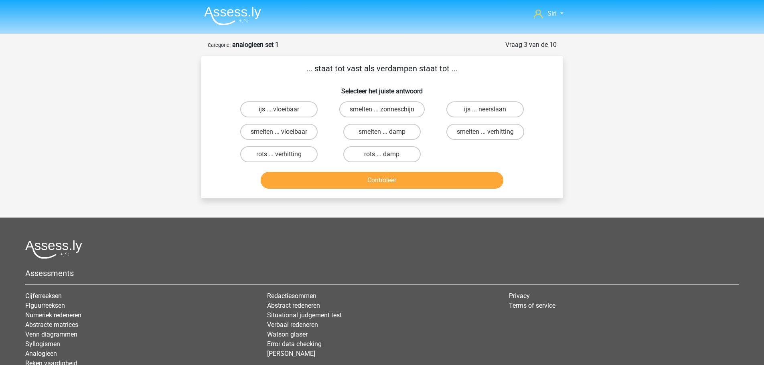
scroll to position [40, 0]
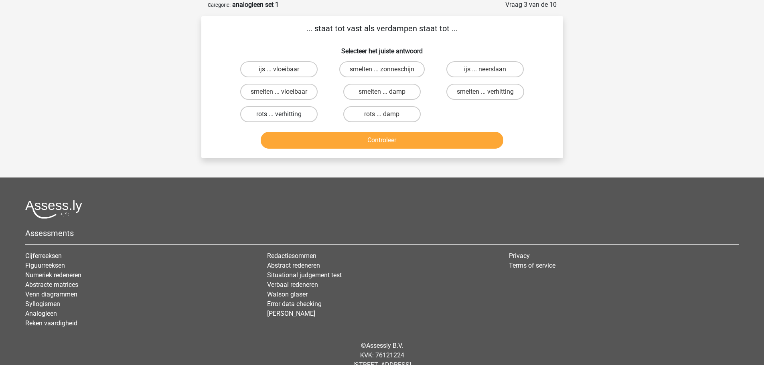
click at [285, 115] on label "rots ... verhitting" at bounding box center [278, 114] width 77 height 16
click at [284, 115] on input "rots ... verhitting" at bounding box center [281, 116] width 5 height 5
radio input "true"
click at [308, 135] on button "Controleer" at bounding box center [382, 140] width 242 height 17
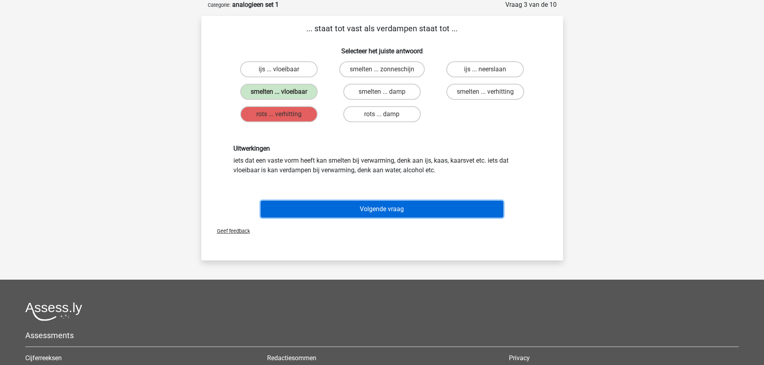
click at [322, 203] on button "Volgende vraag" at bounding box center [382, 209] width 242 height 17
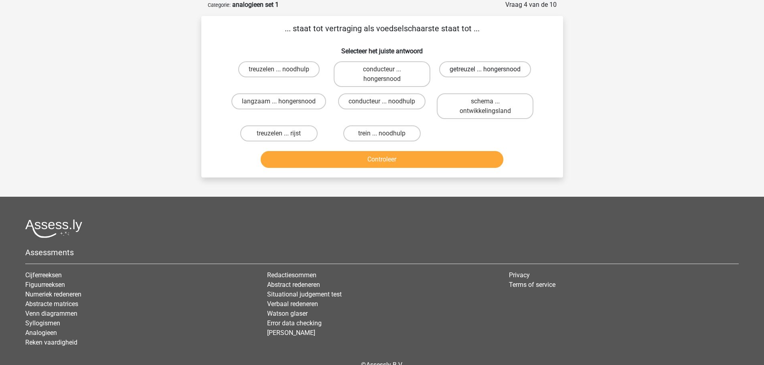
click at [489, 65] on label "getreuzel ... hongersnood" at bounding box center [485, 69] width 92 height 16
click at [489, 69] on input "getreuzel ... hongersnood" at bounding box center [487, 71] width 5 height 5
radio input "true"
click at [441, 158] on button "Controleer" at bounding box center [382, 159] width 242 height 17
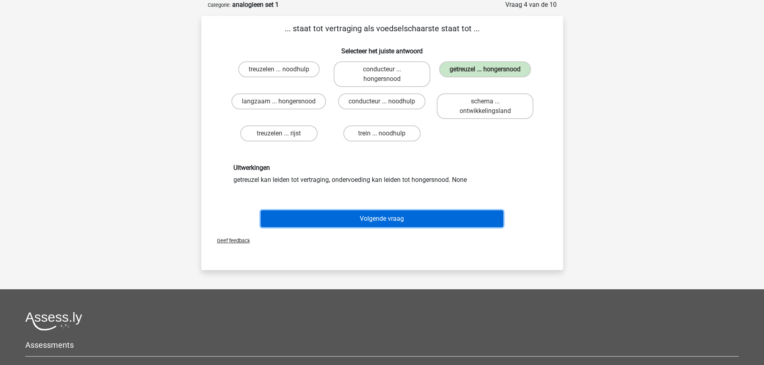
click at [394, 221] on button "Volgende vraag" at bounding box center [382, 218] width 242 height 17
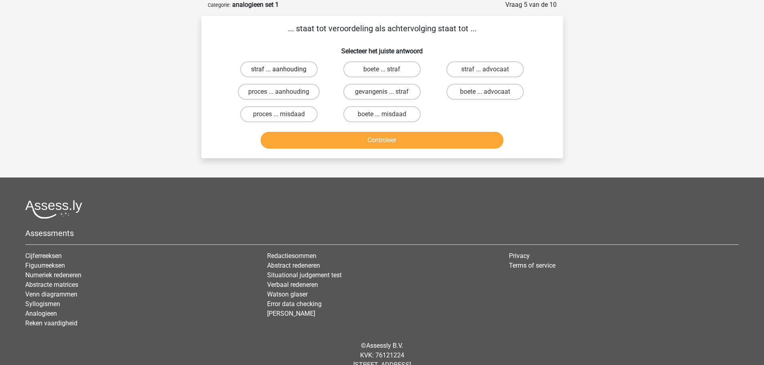
click at [264, 70] on label "straf ... aanhouding" at bounding box center [278, 69] width 77 height 16
click at [279, 70] on input "straf ... aanhouding" at bounding box center [281, 71] width 5 height 5
radio input "true"
click at [353, 139] on button "Controleer" at bounding box center [382, 140] width 242 height 17
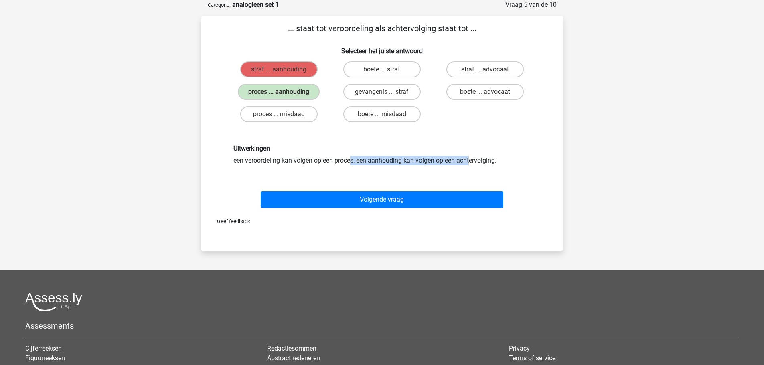
drag, startPoint x: 242, startPoint y: 168, endPoint x: 360, endPoint y: 174, distance: 117.6
click at [360, 174] on div "Uitwerkingen een veroordeling kan volgen op een proces, een aanhouding kan volg…" at bounding box center [382, 154] width 336 height 59
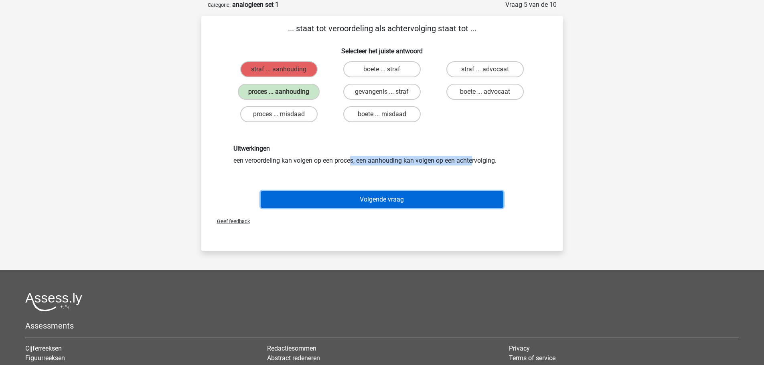
click at [367, 202] on button "Volgende vraag" at bounding box center [382, 199] width 242 height 17
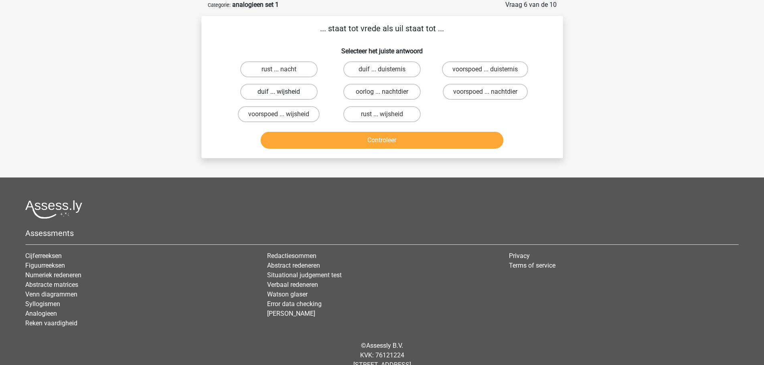
click at [287, 93] on label "duif ... wijsheid" at bounding box center [278, 92] width 77 height 16
click at [284, 93] on input "duif ... wijsheid" at bounding box center [281, 94] width 5 height 5
radio input "true"
click at [312, 135] on button "Controleer" at bounding box center [382, 140] width 242 height 17
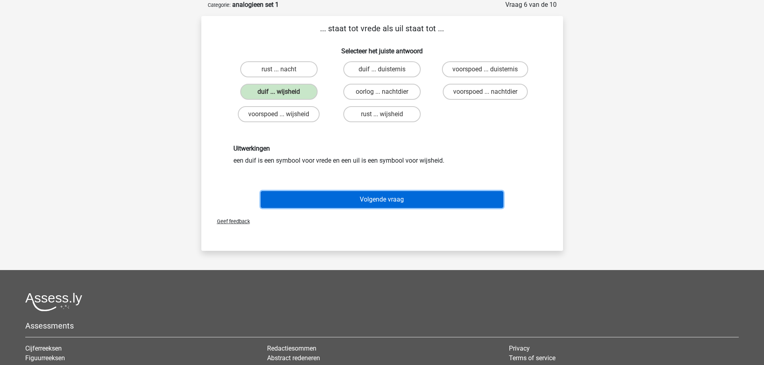
click at [311, 198] on button "Volgende vraag" at bounding box center [382, 199] width 242 height 17
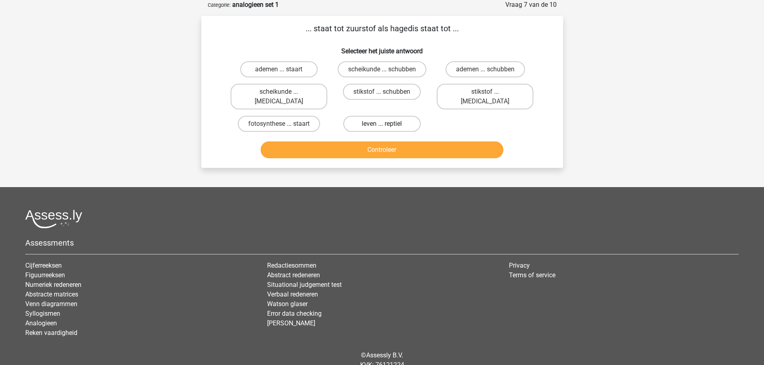
click at [352, 116] on label "leven ... reptiel" at bounding box center [381, 124] width 77 height 16
click at [382, 124] on input "leven ... reptiel" at bounding box center [384, 126] width 5 height 5
radio input "true"
click at [355, 148] on button "Controleer" at bounding box center [382, 149] width 242 height 17
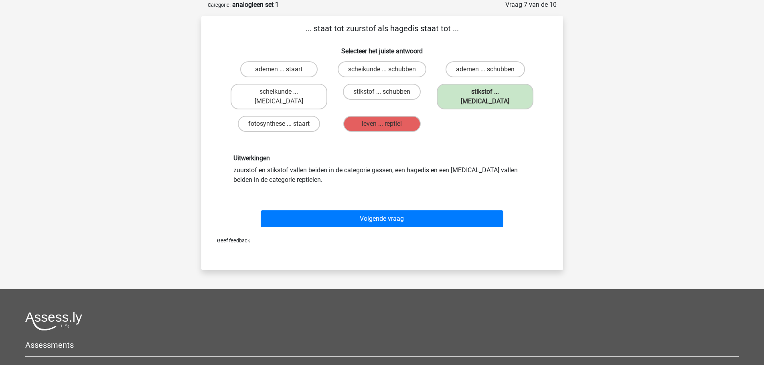
click at [351, 220] on div "Volgende vraag" at bounding box center [381, 220] width 309 height 20
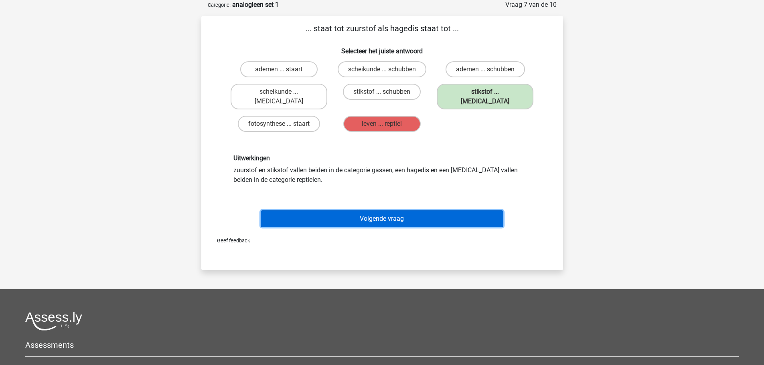
click at [352, 215] on button "Volgende vraag" at bounding box center [382, 218] width 242 height 17
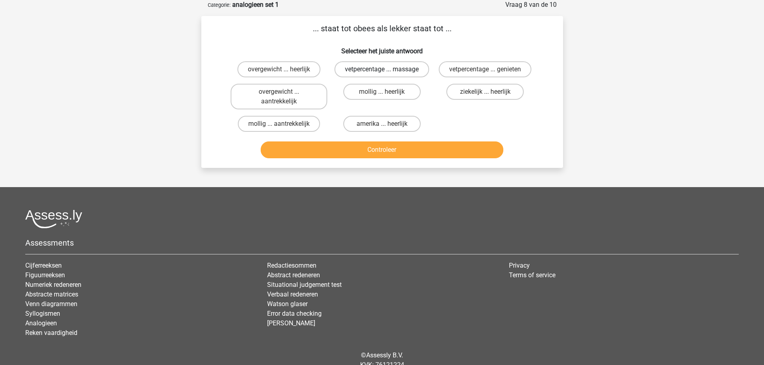
click at [387, 73] on label "vetpercentage ... massage" at bounding box center [381, 69] width 95 height 16
click at [387, 73] on input "vetpercentage ... massage" at bounding box center [384, 71] width 5 height 5
radio input "true"
click at [425, 144] on button "Controleer" at bounding box center [382, 149] width 242 height 17
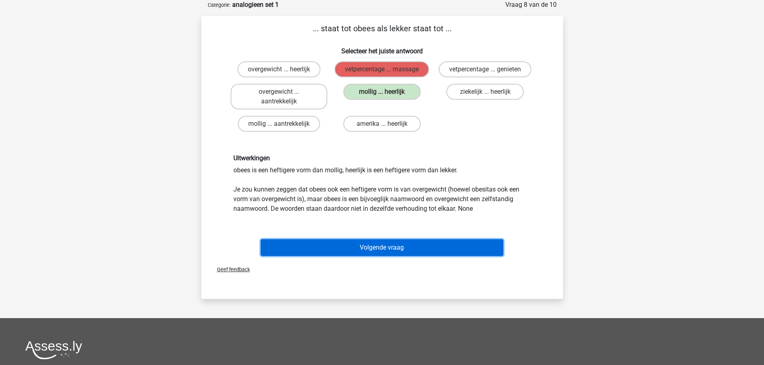
click at [408, 251] on button "Volgende vraag" at bounding box center [382, 247] width 242 height 17
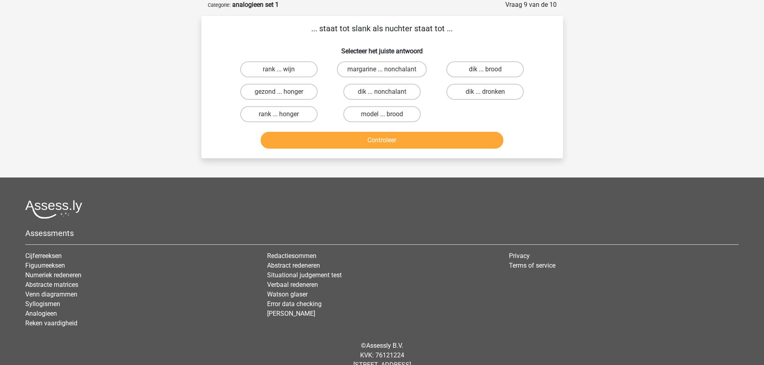
drag, startPoint x: 487, startPoint y: 95, endPoint x: 488, endPoint y: 91, distance: 4.5
click at [487, 94] on input "dik ... dronken" at bounding box center [487, 94] width 5 height 5
radio input "true"
click at [488, 91] on label "dik ... dronken" at bounding box center [484, 92] width 77 height 16
click at [488, 92] on input "dik ... dronken" at bounding box center [487, 94] width 5 height 5
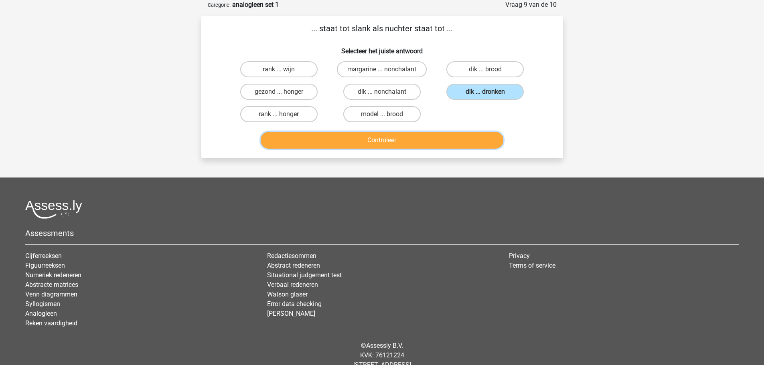
click at [415, 141] on button "Controleer" at bounding box center [382, 140] width 242 height 17
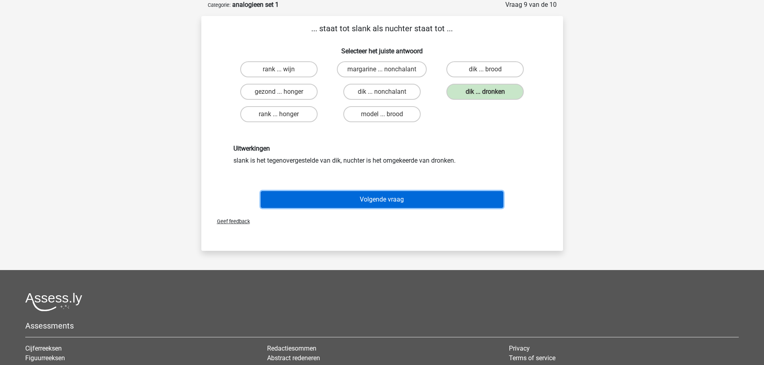
click at [394, 198] on button "Volgende vraag" at bounding box center [382, 199] width 242 height 17
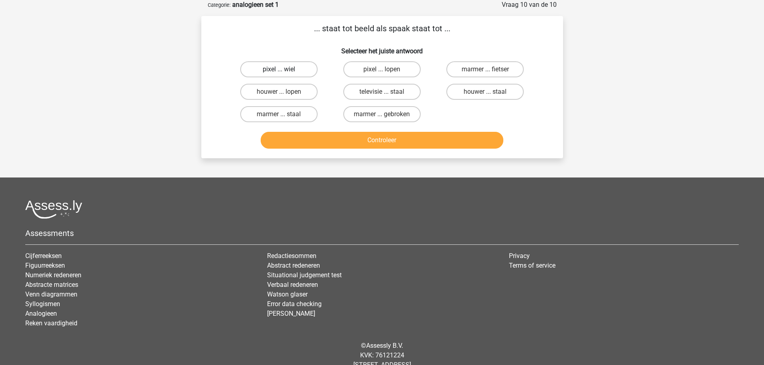
click at [258, 65] on label "pixel ... wiel" at bounding box center [278, 69] width 77 height 16
click at [279, 69] on input "pixel ... wiel" at bounding box center [281, 71] width 5 height 5
radio input "true"
click at [327, 133] on button "Controleer" at bounding box center [382, 140] width 242 height 17
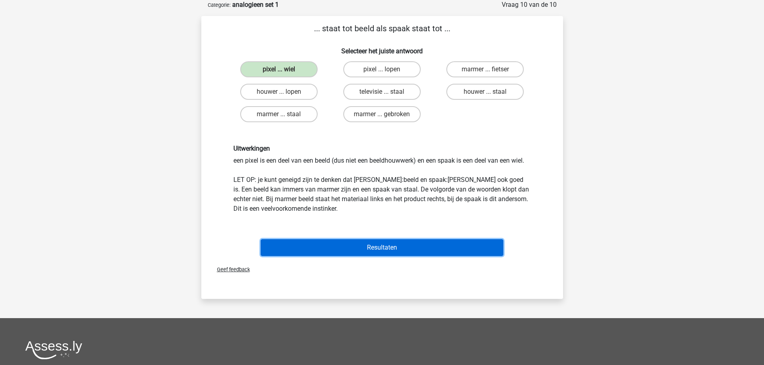
click at [350, 243] on button "Resultaten" at bounding box center [382, 247] width 242 height 17
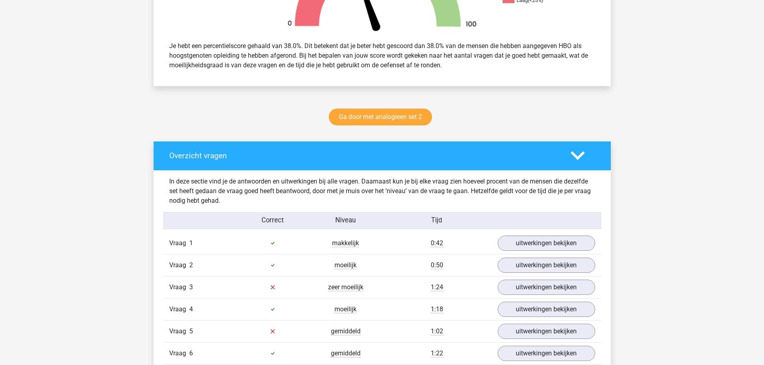
scroll to position [441, 0]
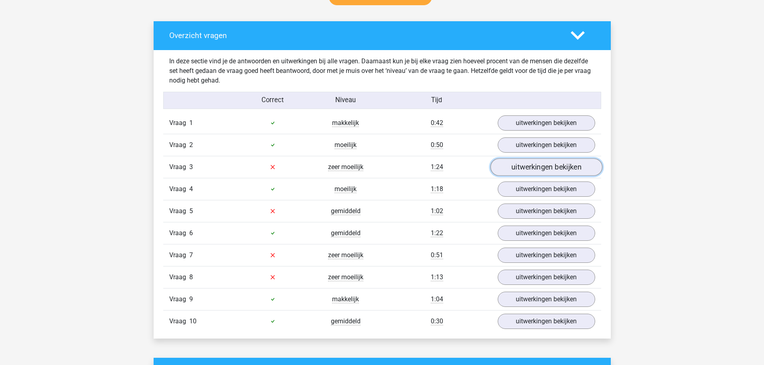
click at [550, 170] on link "uitwerkingen bekijken" at bounding box center [546, 167] width 112 height 18
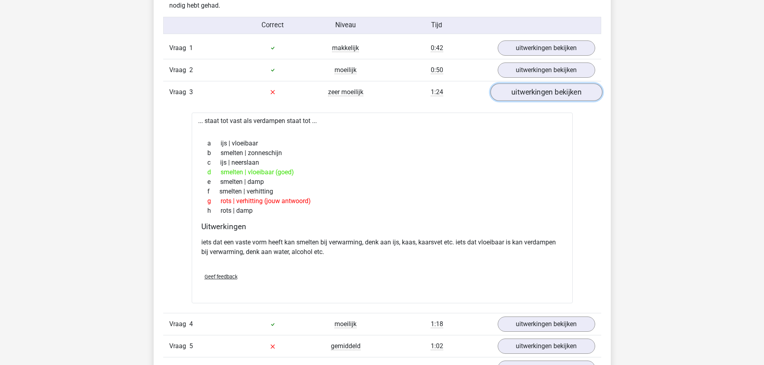
scroll to position [521, 0]
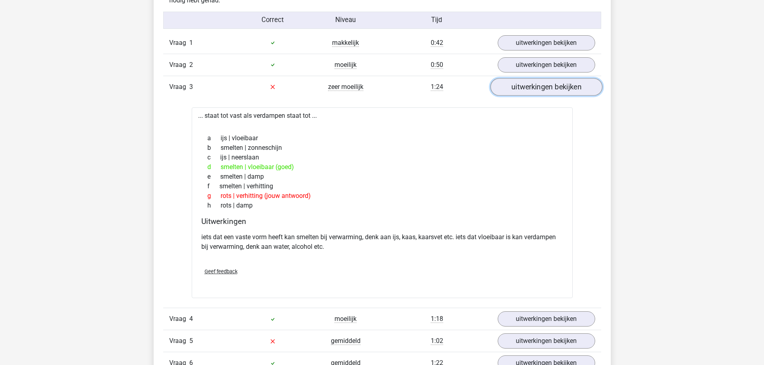
click at [547, 85] on link "uitwerkingen bekijken" at bounding box center [546, 87] width 112 height 18
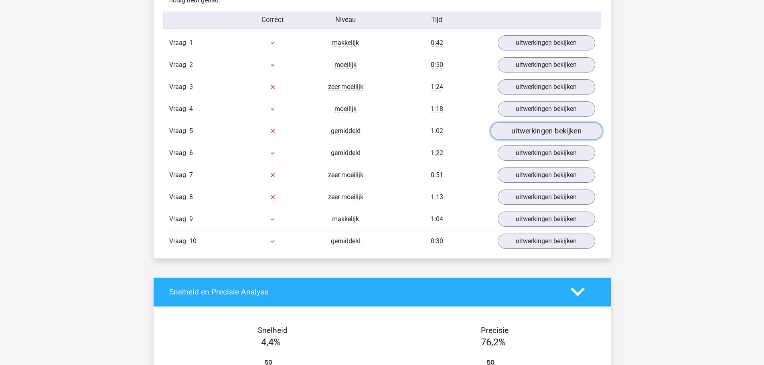
click at [551, 133] on link "uitwerkingen bekijken" at bounding box center [546, 131] width 112 height 18
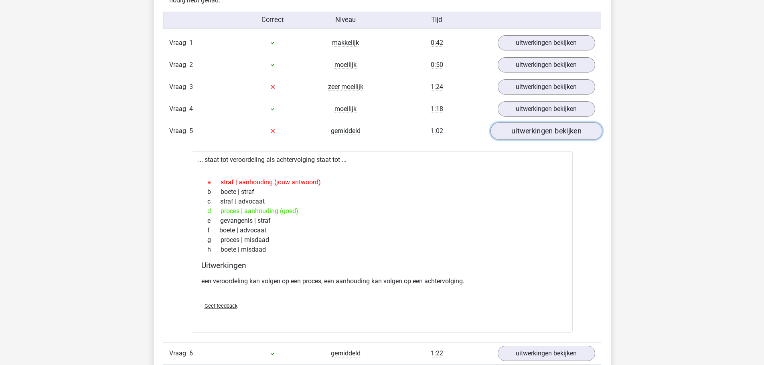
click at [551, 133] on link "uitwerkingen bekijken" at bounding box center [546, 131] width 112 height 18
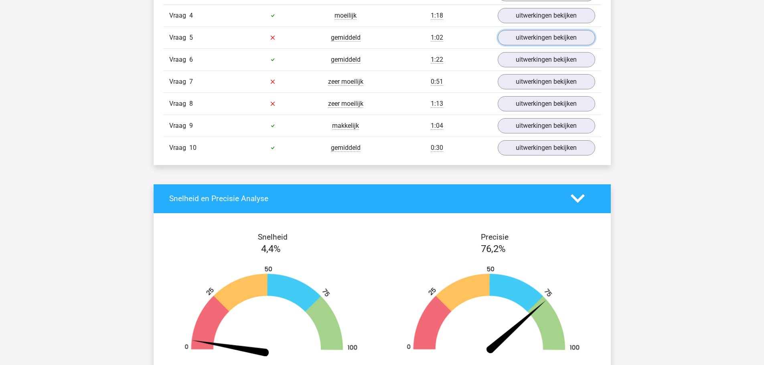
scroll to position [561, 0]
